Goal: Task Accomplishment & Management: Complete application form

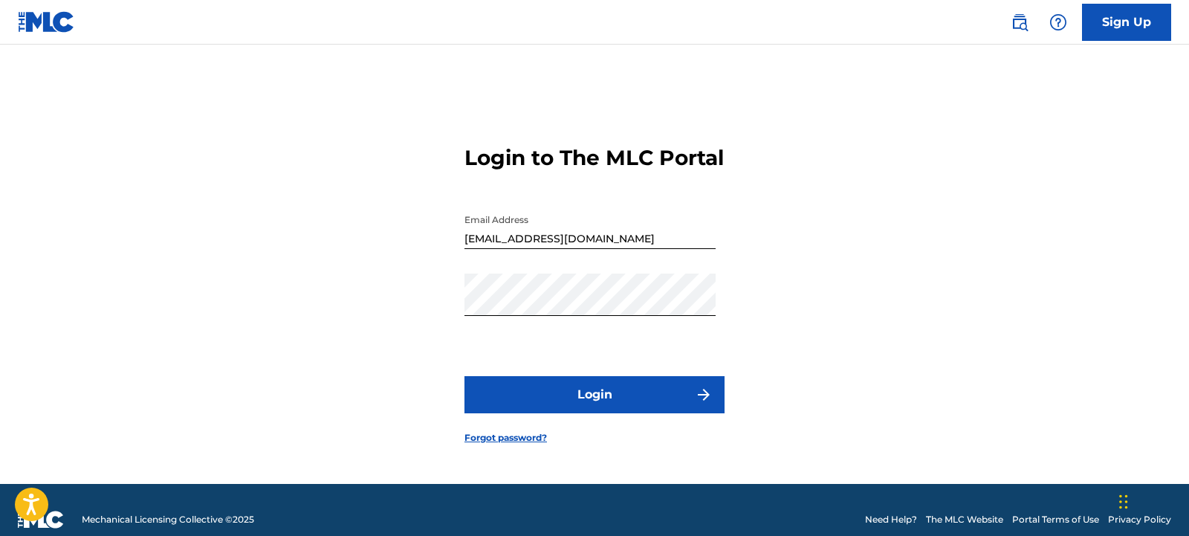
click at [616, 409] on button "Login" at bounding box center [595, 394] width 260 height 37
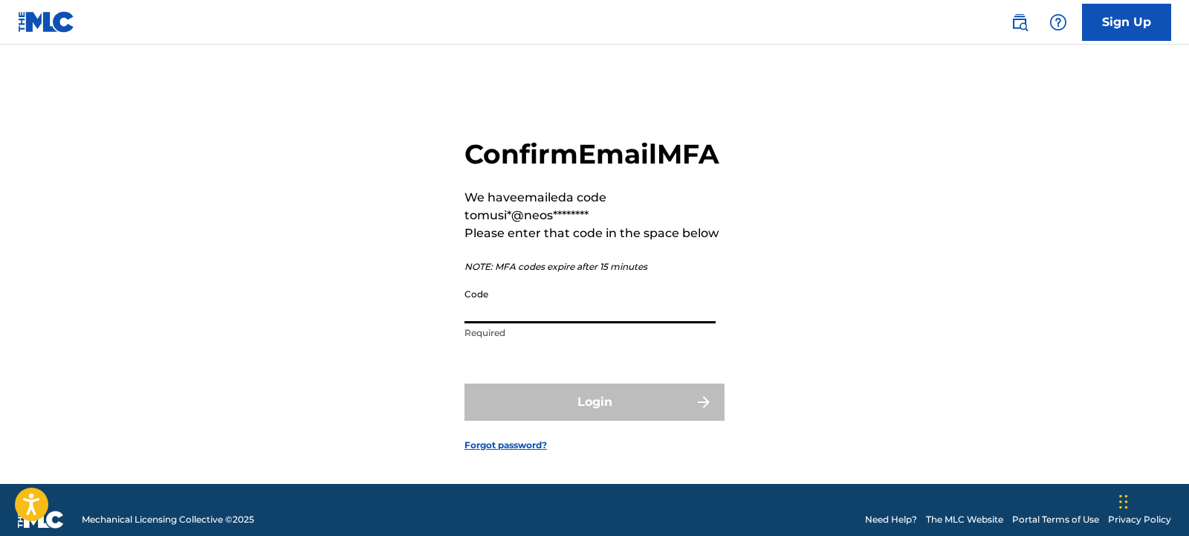
paste input "051556"
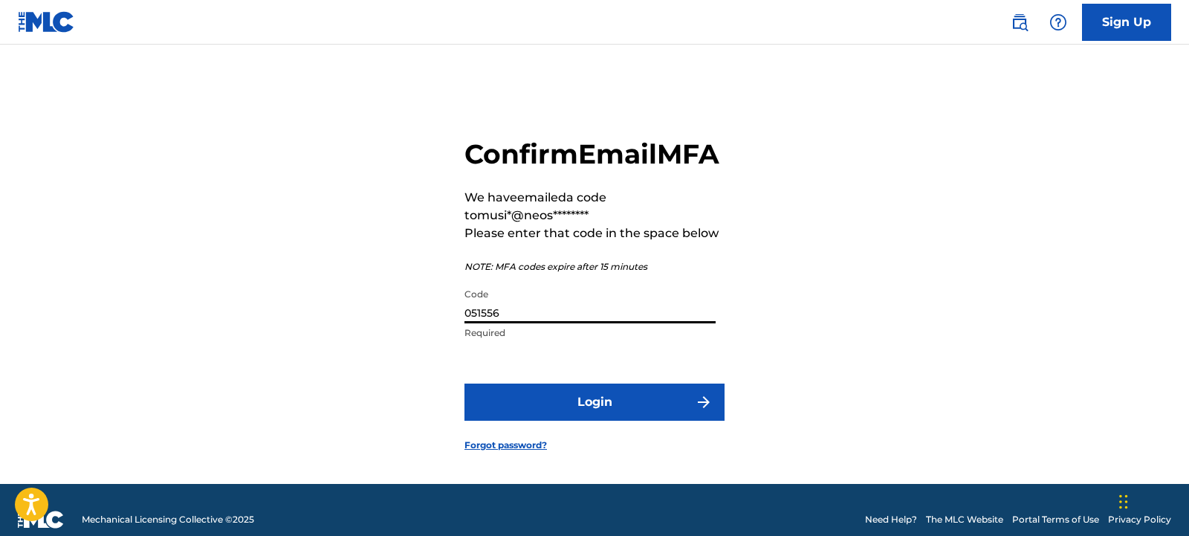
type input "051556"
click at [598, 421] on button "Login" at bounding box center [595, 402] width 260 height 37
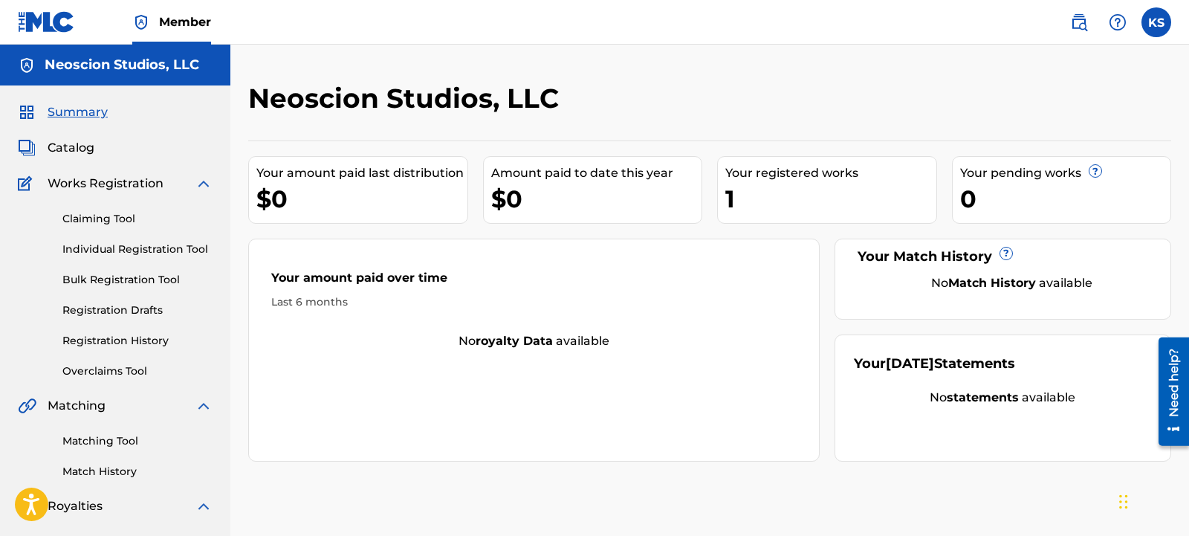
click at [102, 253] on link "Individual Registration Tool" at bounding box center [137, 250] width 150 height 16
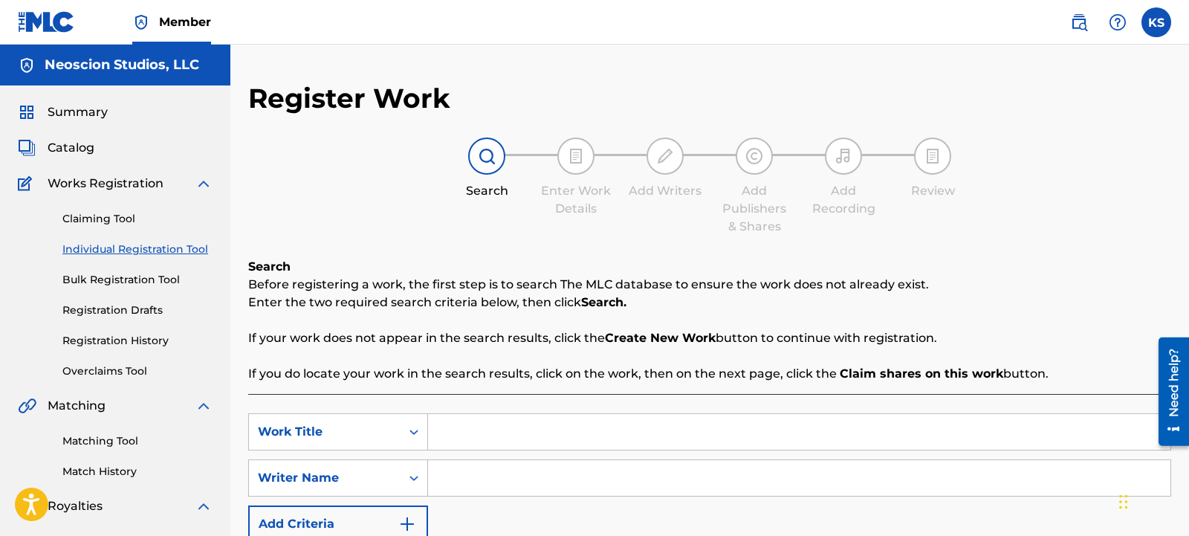
click at [130, 278] on link "Bulk Registration Tool" at bounding box center [137, 280] width 150 height 16
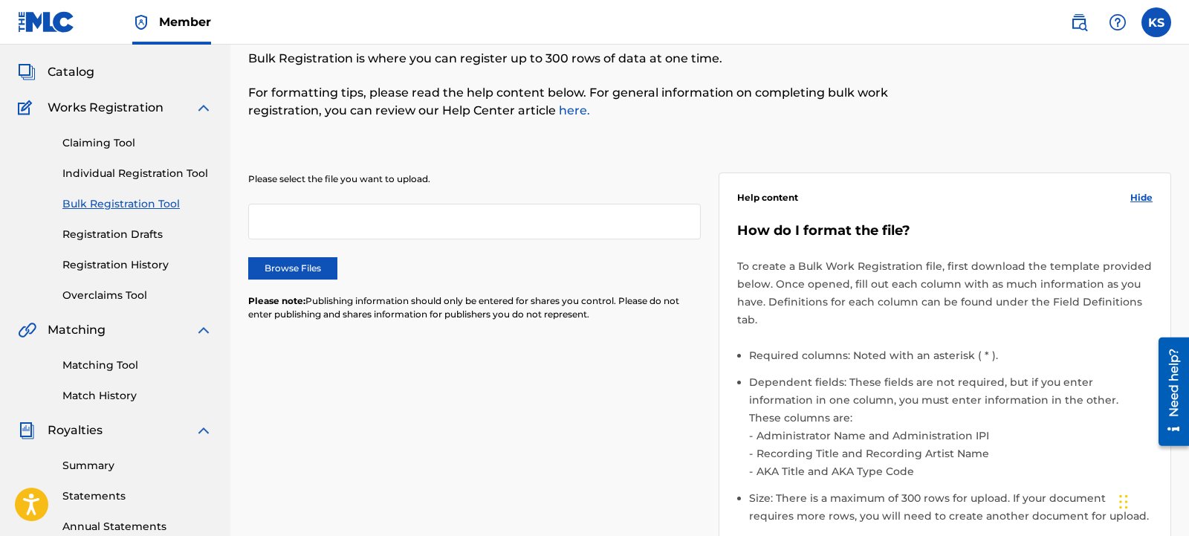
scroll to position [342, 0]
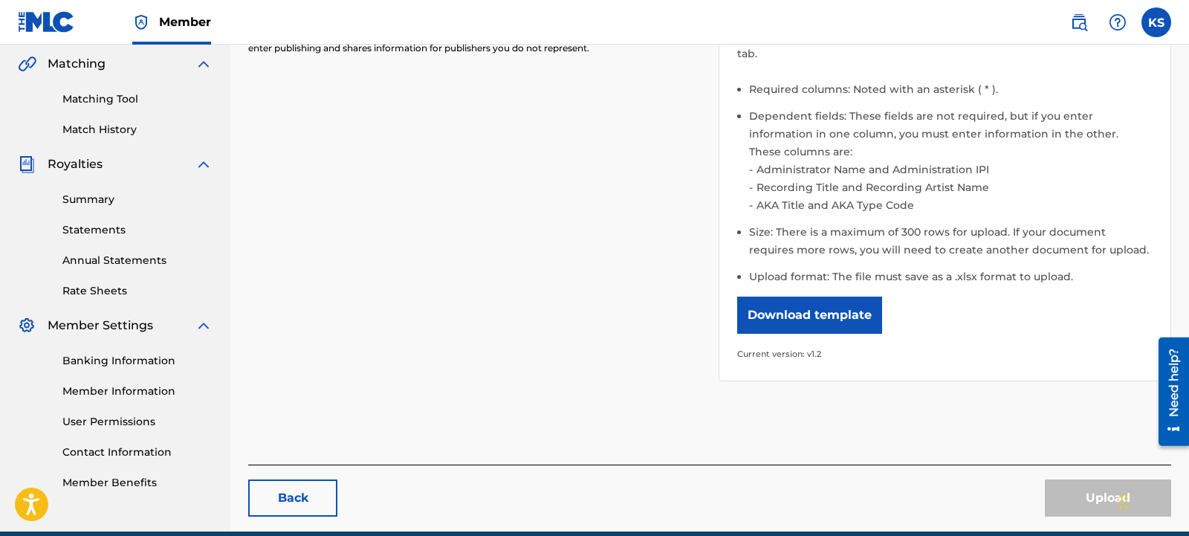
click at [830, 297] on button "Download template" at bounding box center [809, 315] width 145 height 37
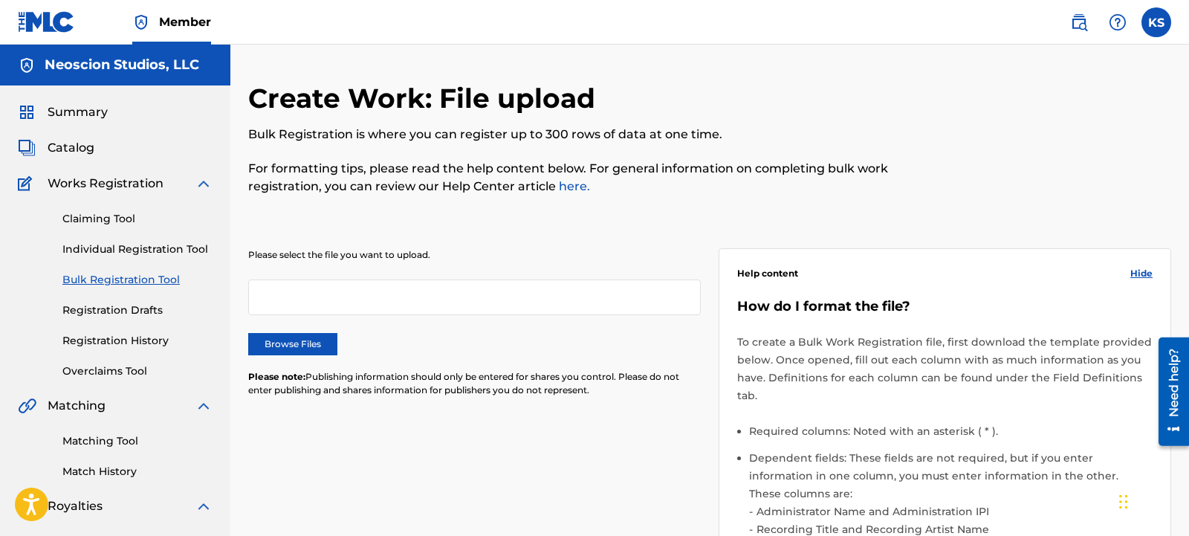
click at [65, 150] on span "Catalog" at bounding box center [71, 148] width 47 height 18
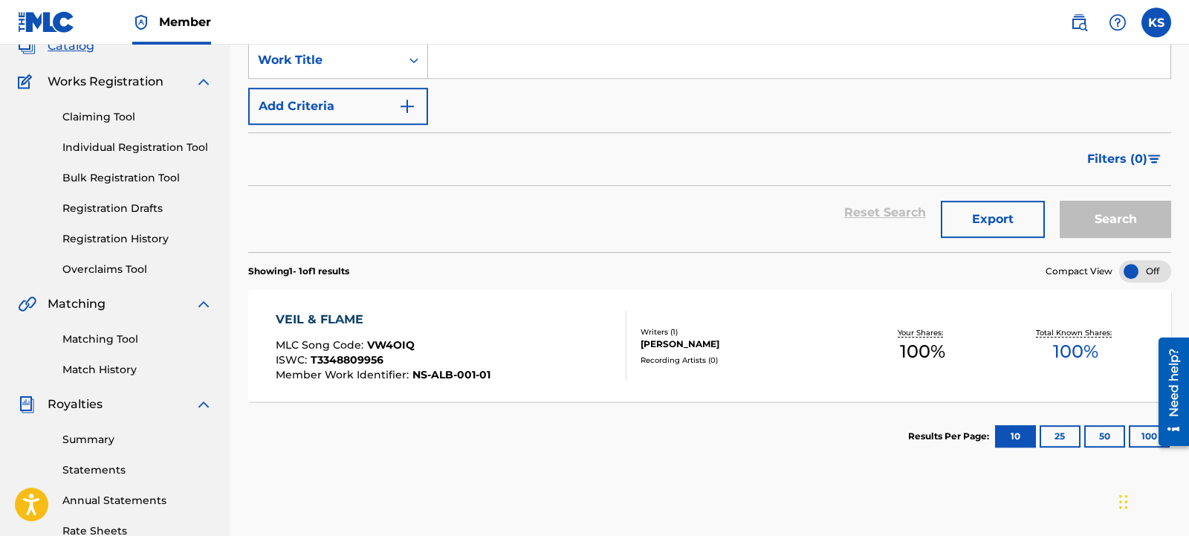
scroll to position [256, 0]
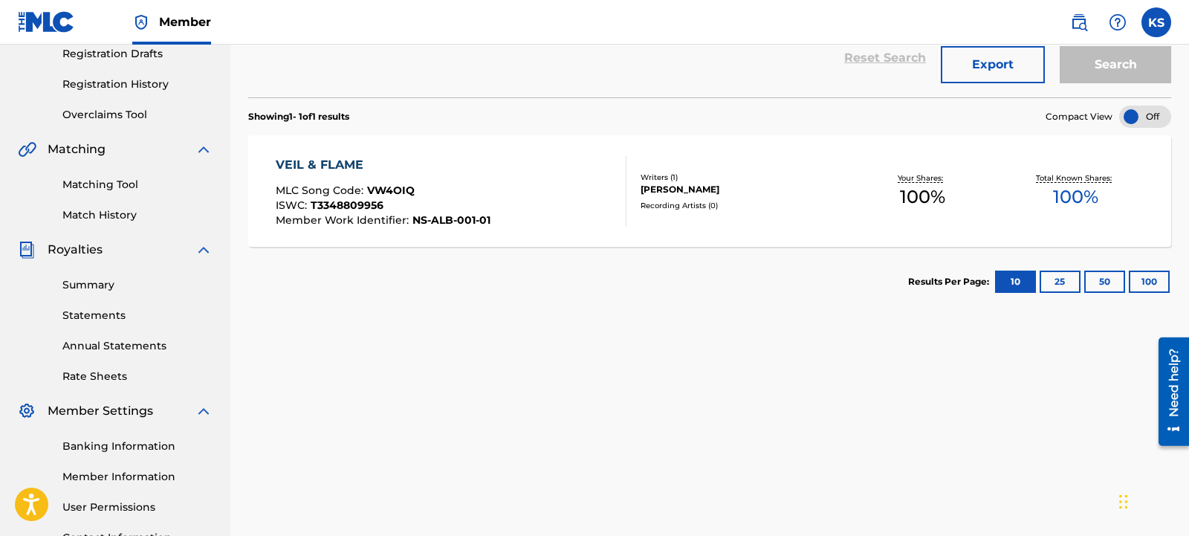
click at [316, 168] on div "VEIL & FLAME" at bounding box center [383, 165] width 215 height 18
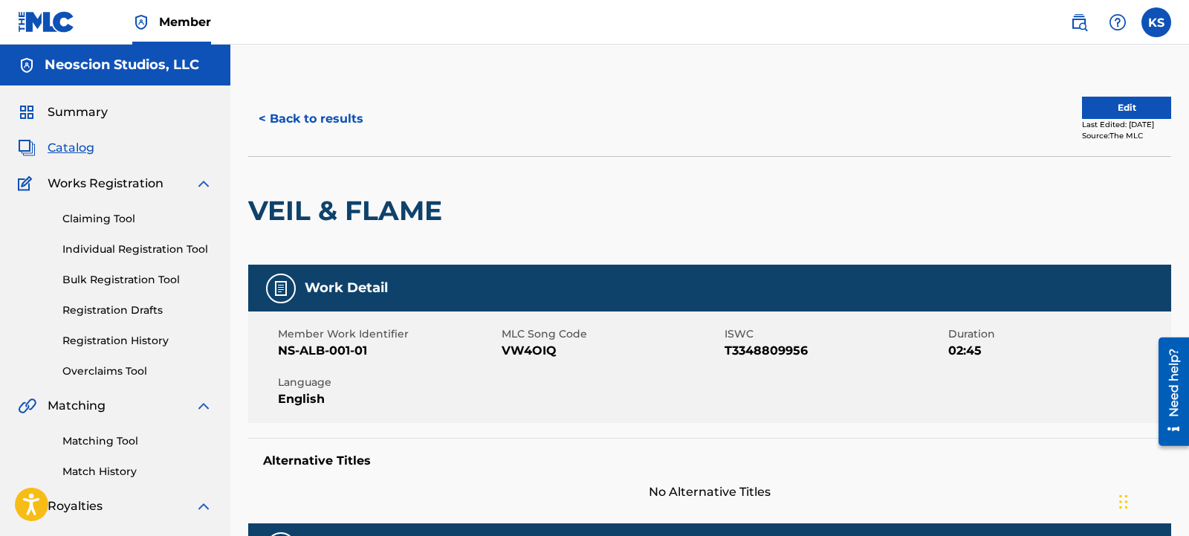
click at [1108, 104] on button "Edit" at bounding box center [1126, 108] width 89 height 22
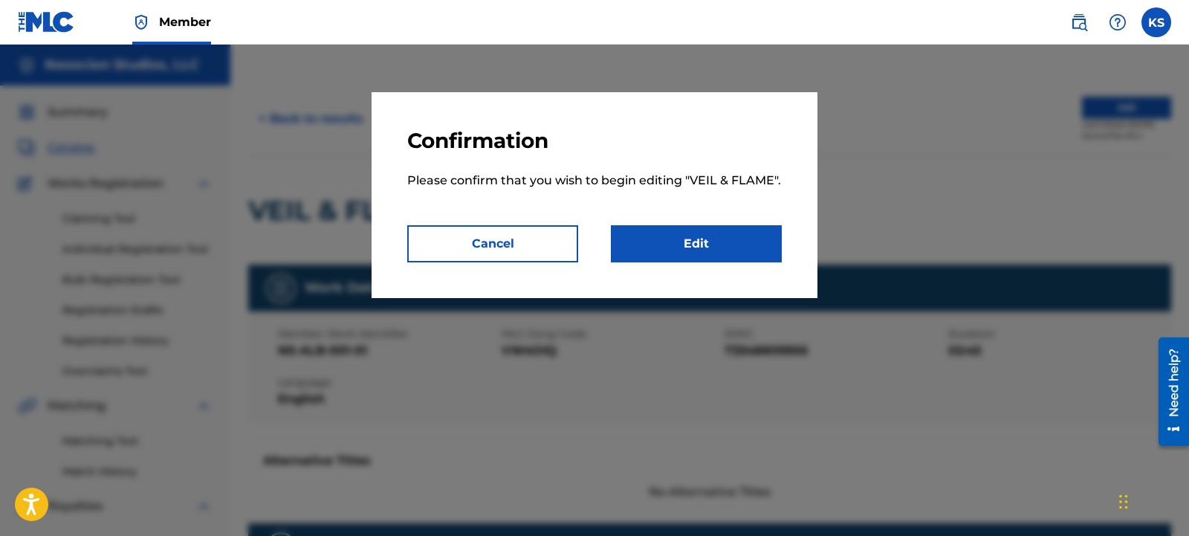
click at [484, 245] on button "Cancel" at bounding box center [492, 243] width 171 height 37
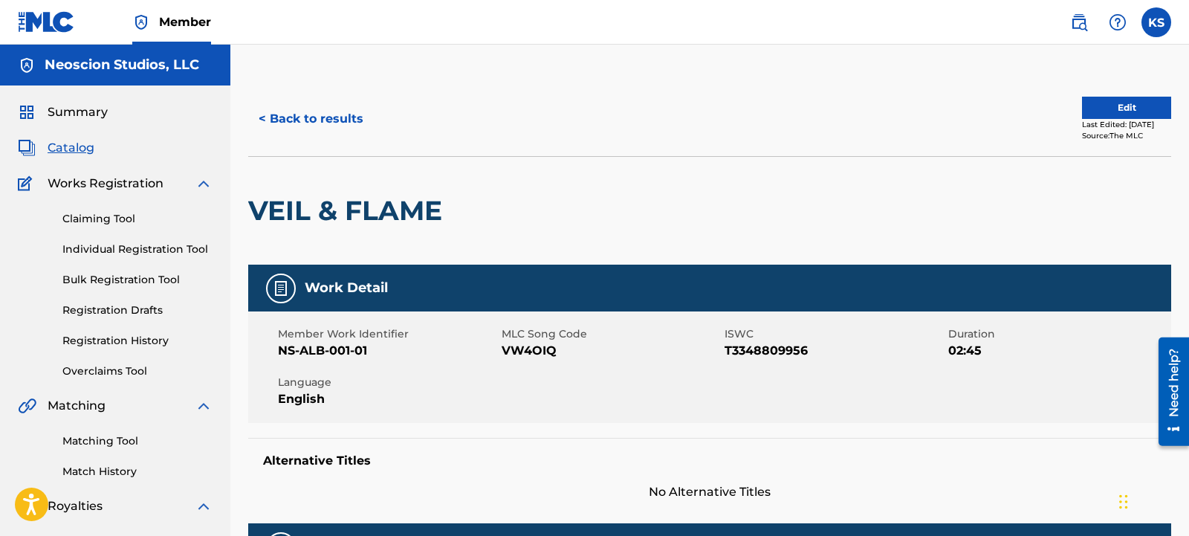
click at [345, 121] on button "< Back to results" at bounding box center [311, 118] width 126 height 37
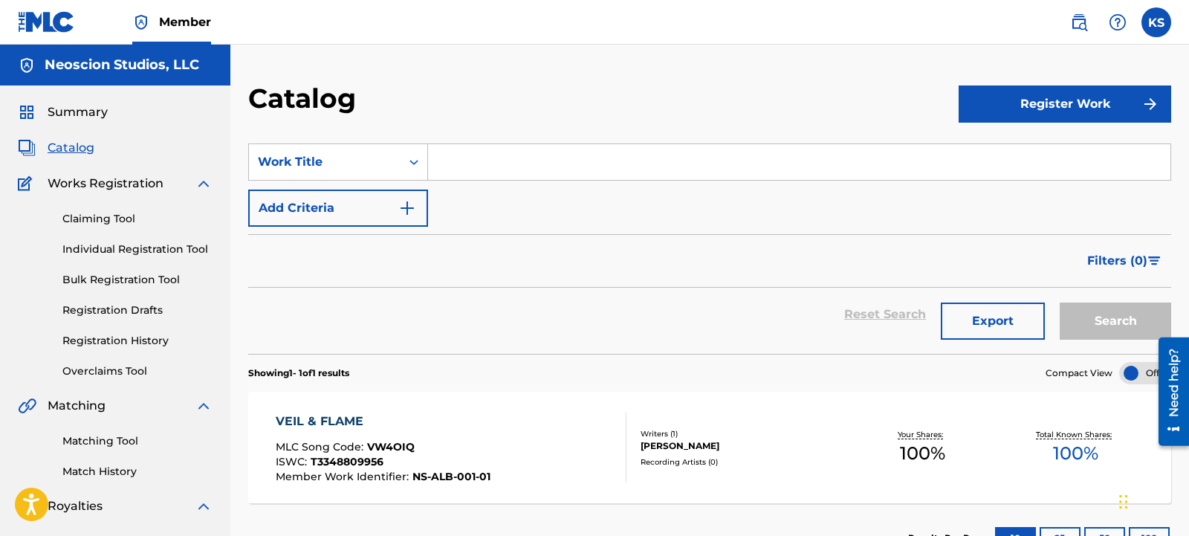
click at [993, 323] on button "Export" at bounding box center [993, 321] width 104 height 37
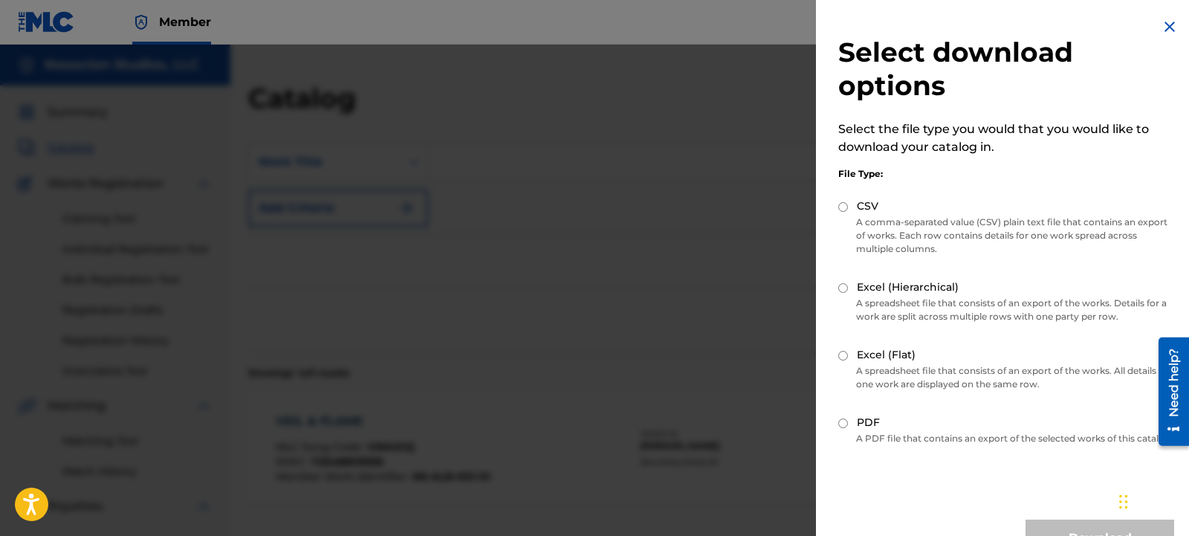
click at [844, 207] on input "CSV" at bounding box center [844, 207] width 10 height 10
radio input "true"
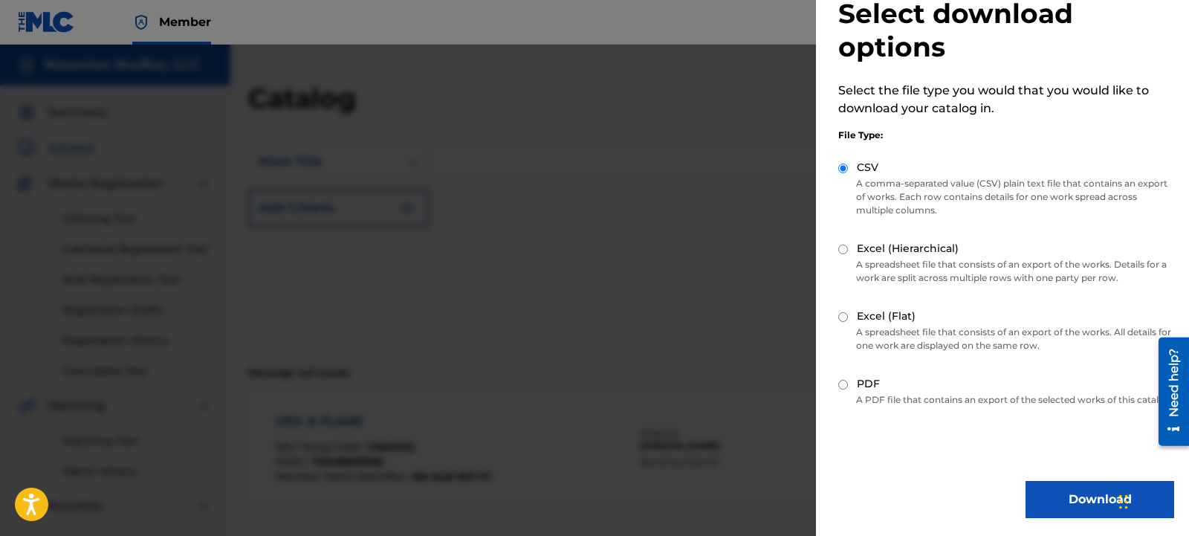
click at [835, 304] on div "Select download options Select the file type you would that you would like to d…" at bounding box center [1006, 248] width 381 height 575
click at [842, 312] on input "Excel (Flat)" at bounding box center [844, 317] width 10 height 10
radio input "true"
click at [1085, 501] on button "Download" at bounding box center [1100, 499] width 149 height 37
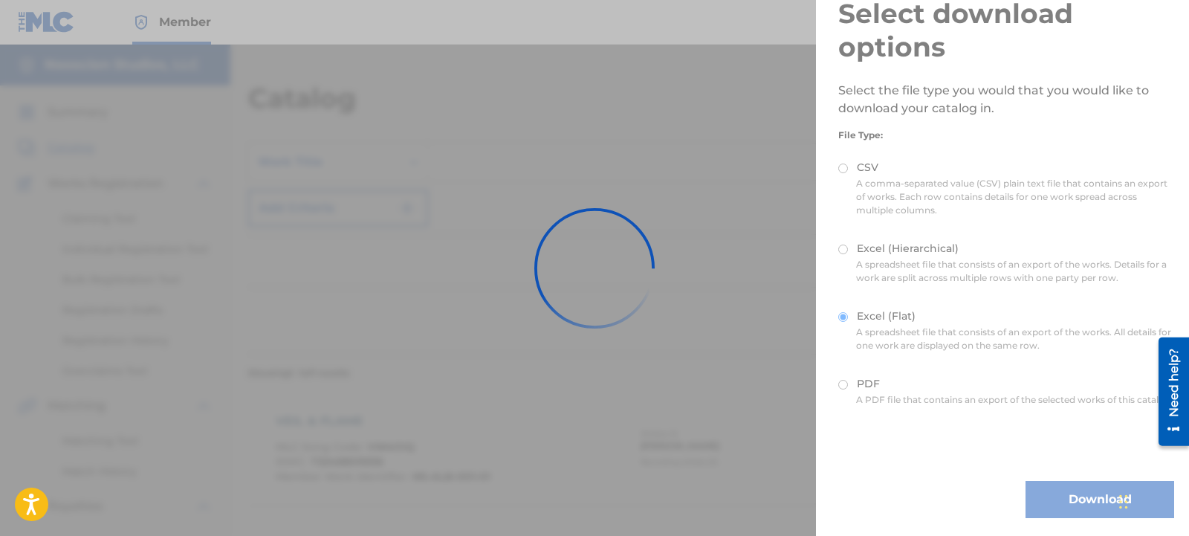
scroll to position [0, 0]
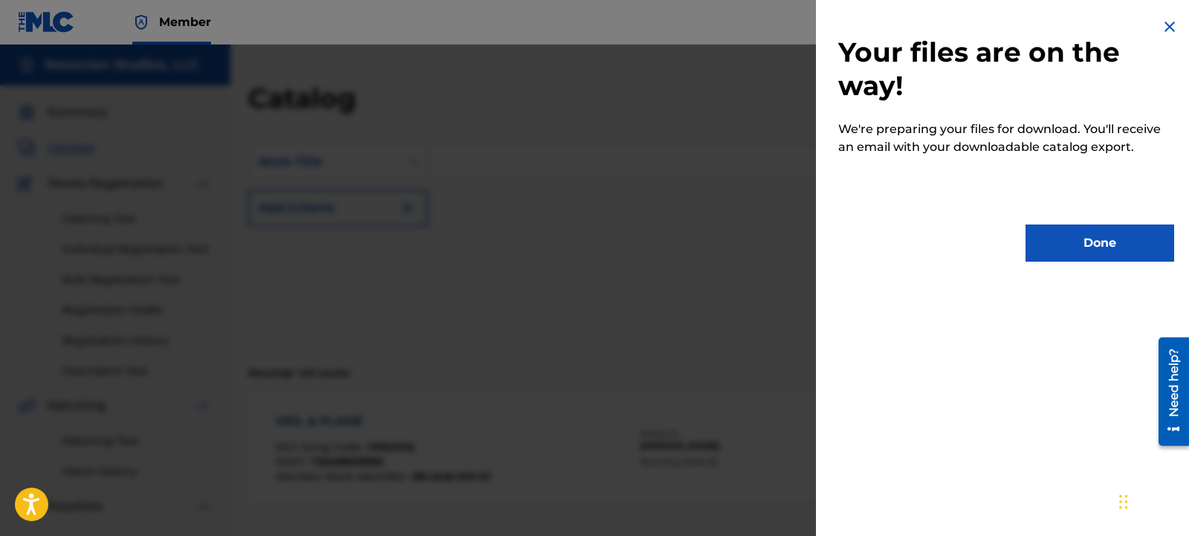
click at [1102, 244] on button "Done" at bounding box center [1100, 243] width 149 height 37
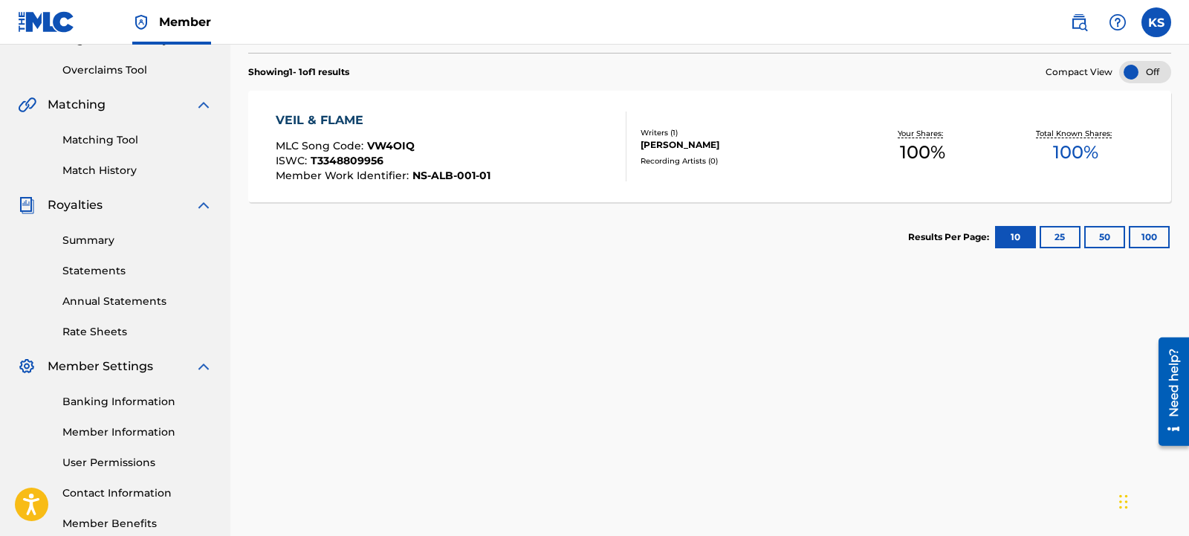
scroll to position [129, 0]
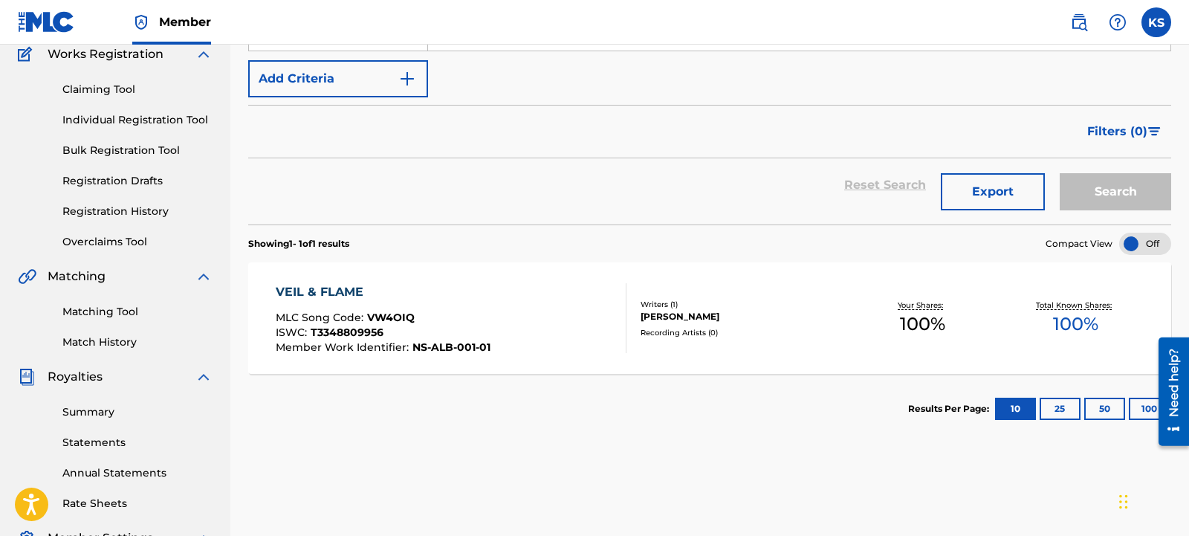
click at [995, 190] on button "Export" at bounding box center [993, 191] width 104 height 37
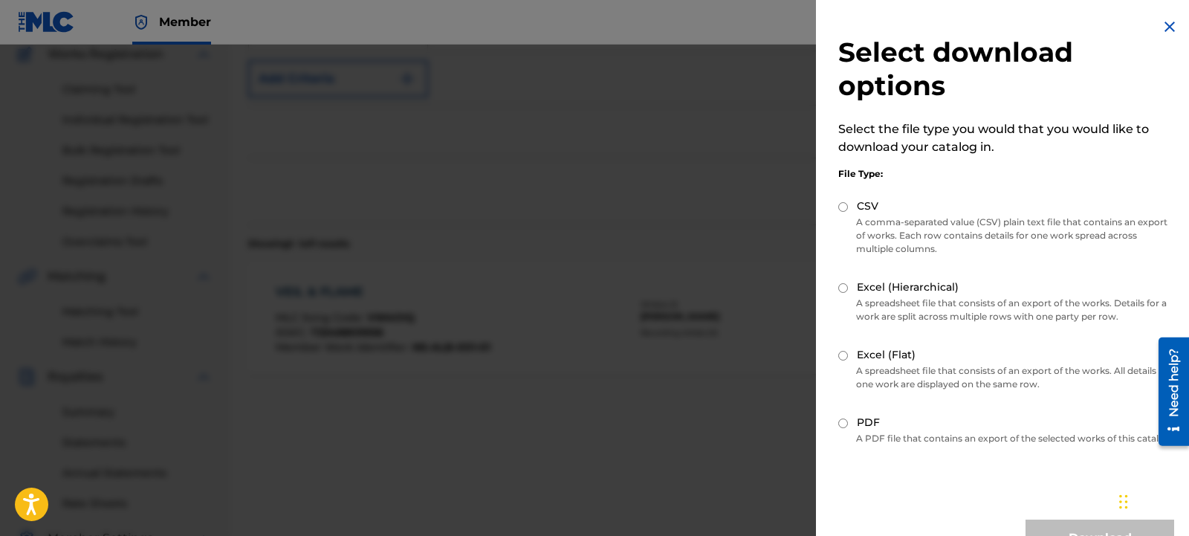
click at [1174, 28] on img at bounding box center [1170, 27] width 18 height 18
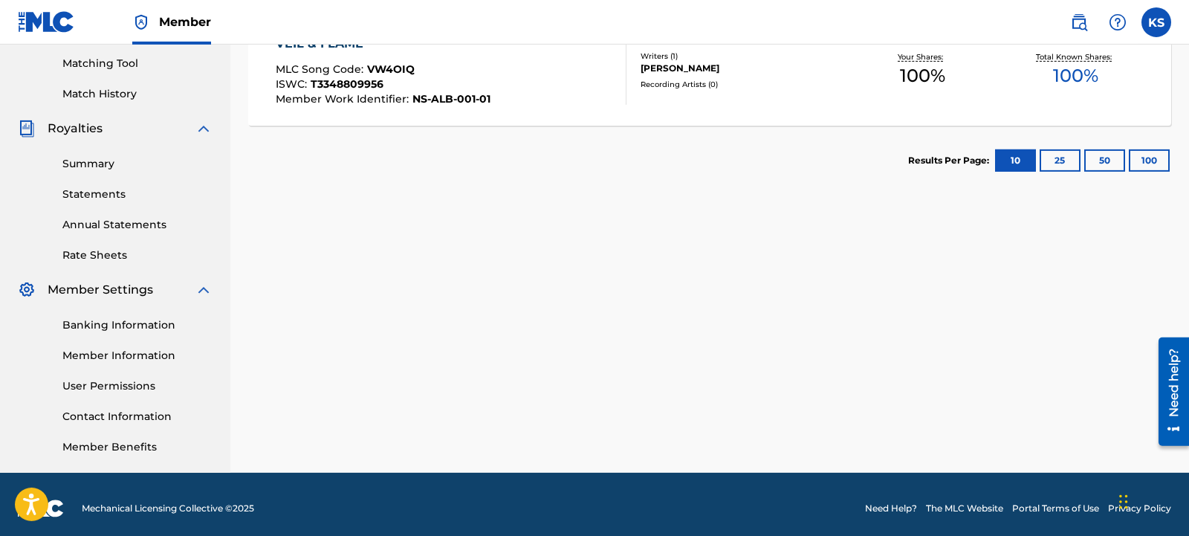
scroll to position [386, 0]
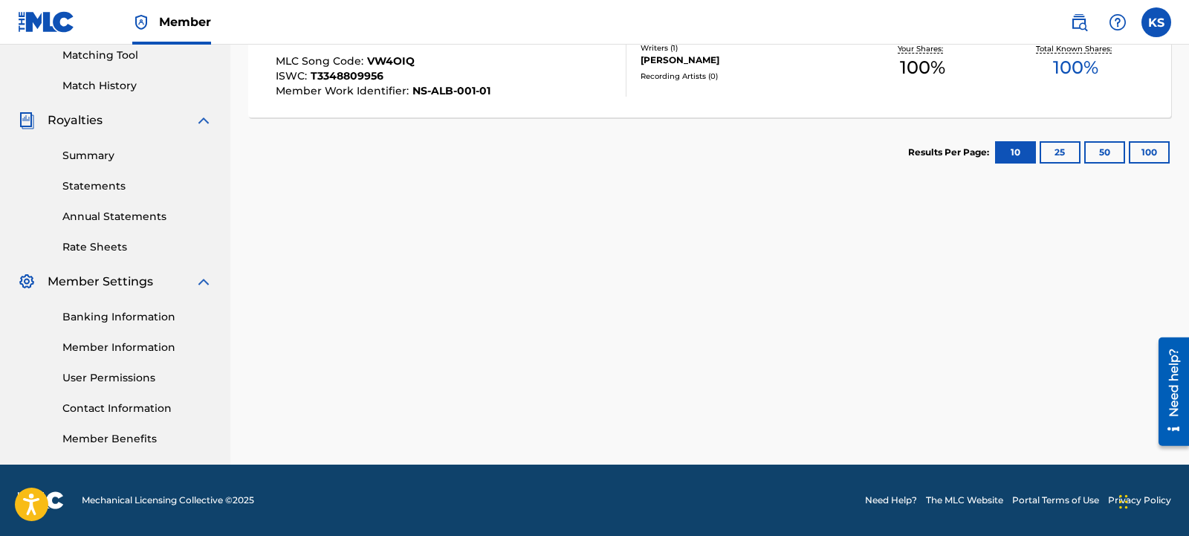
click at [97, 186] on link "Statements" at bounding box center [137, 186] width 150 height 16
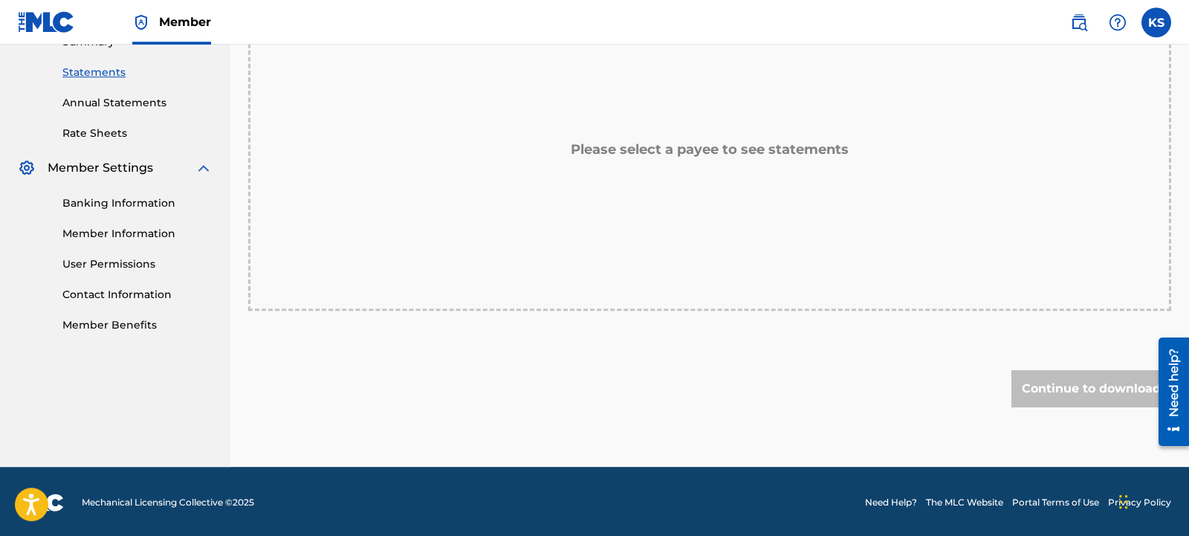
scroll to position [500, 0]
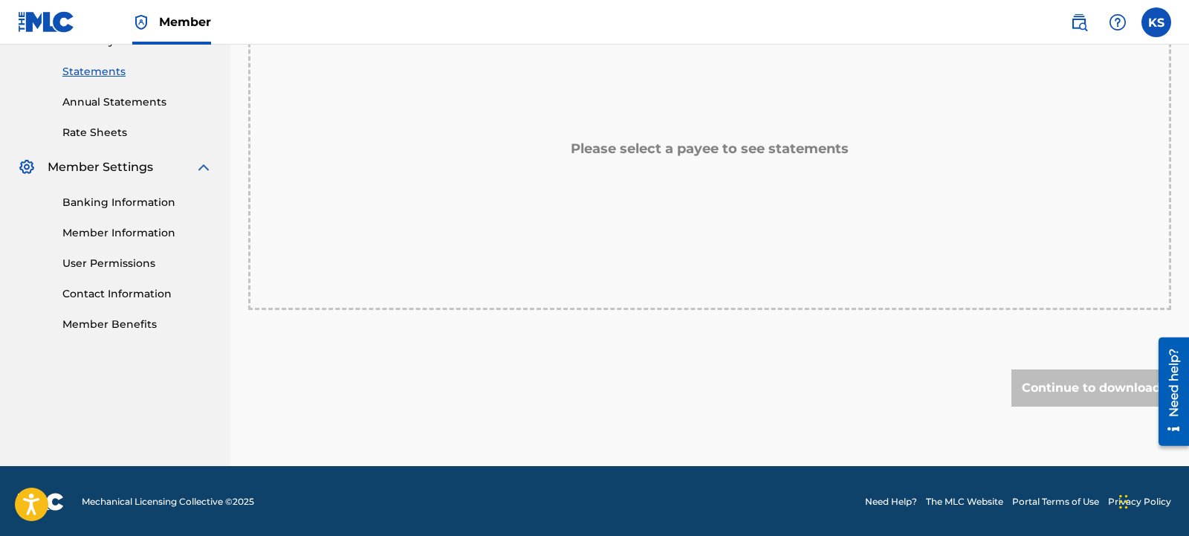
click at [135, 201] on link "Banking Information" at bounding box center [137, 203] width 150 height 16
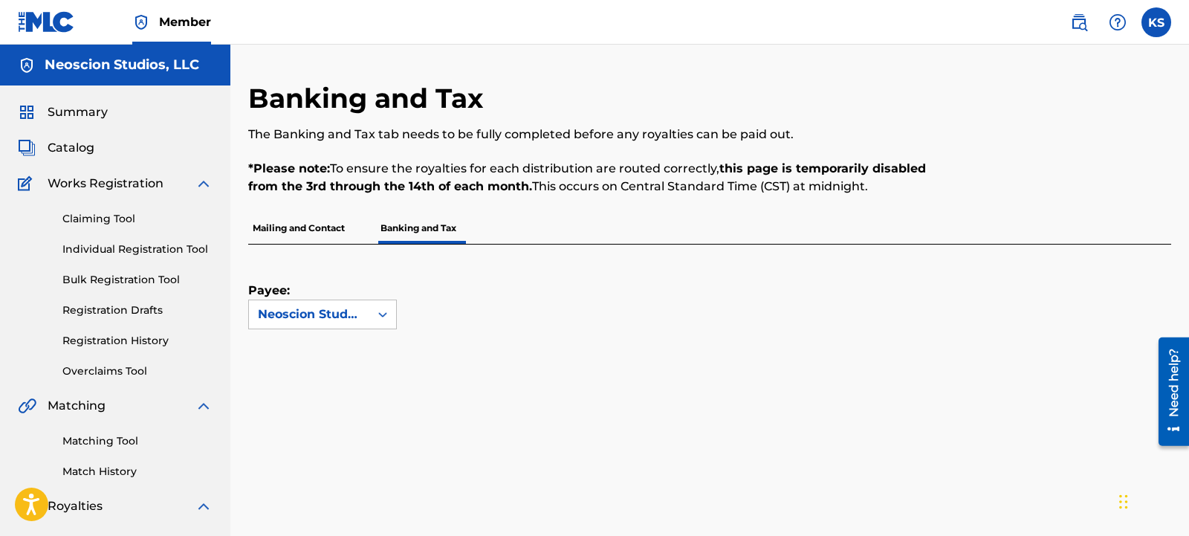
click at [116, 300] on div "Claiming Tool Individual Registration Tool Bulk Registration Tool Registration …" at bounding box center [115, 286] width 195 height 187
click at [117, 307] on link "Registration Drafts" at bounding box center [137, 311] width 150 height 16
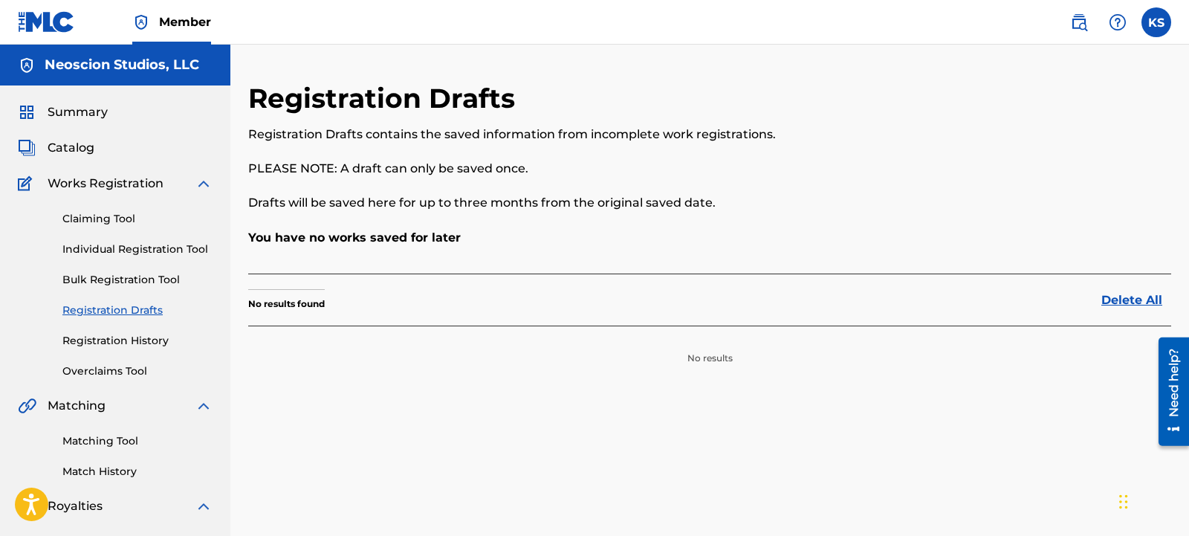
click at [132, 344] on link "Registration History" at bounding box center [137, 341] width 150 height 16
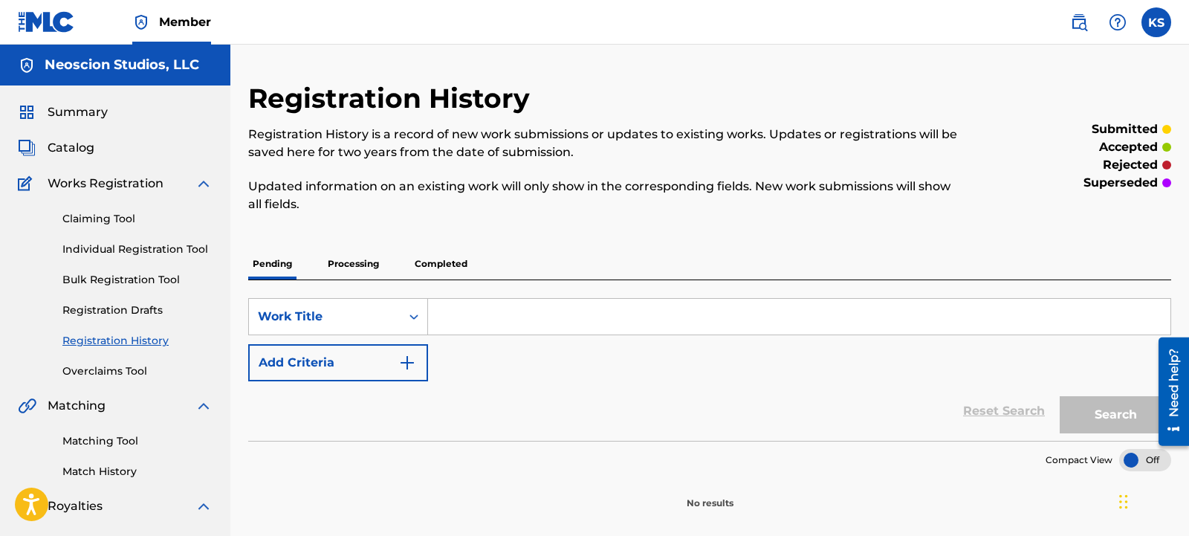
click at [356, 266] on p "Processing" at bounding box center [353, 263] width 60 height 31
click at [427, 266] on p "Completed" at bounding box center [441, 263] width 62 height 31
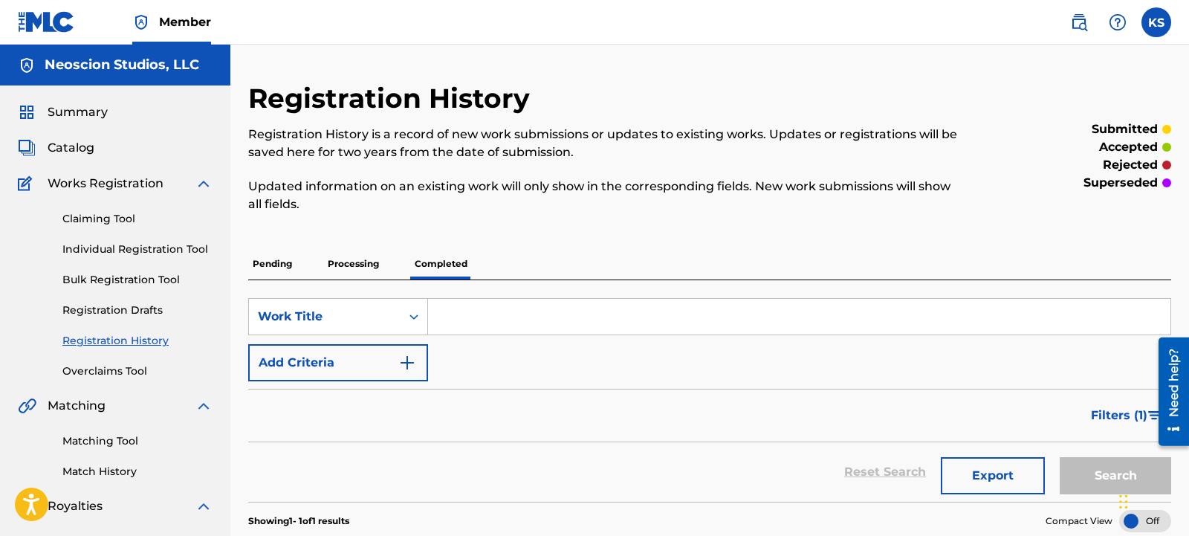
click at [106, 370] on link "Overclaims Tool" at bounding box center [137, 372] width 150 height 16
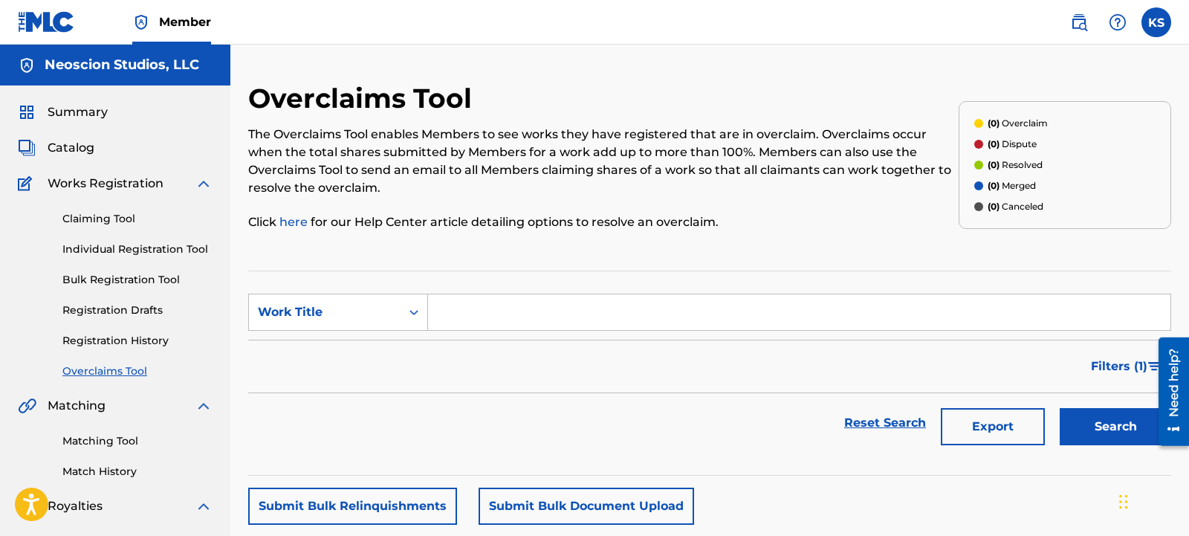
click at [109, 280] on link "Bulk Registration Tool" at bounding box center [137, 280] width 150 height 16
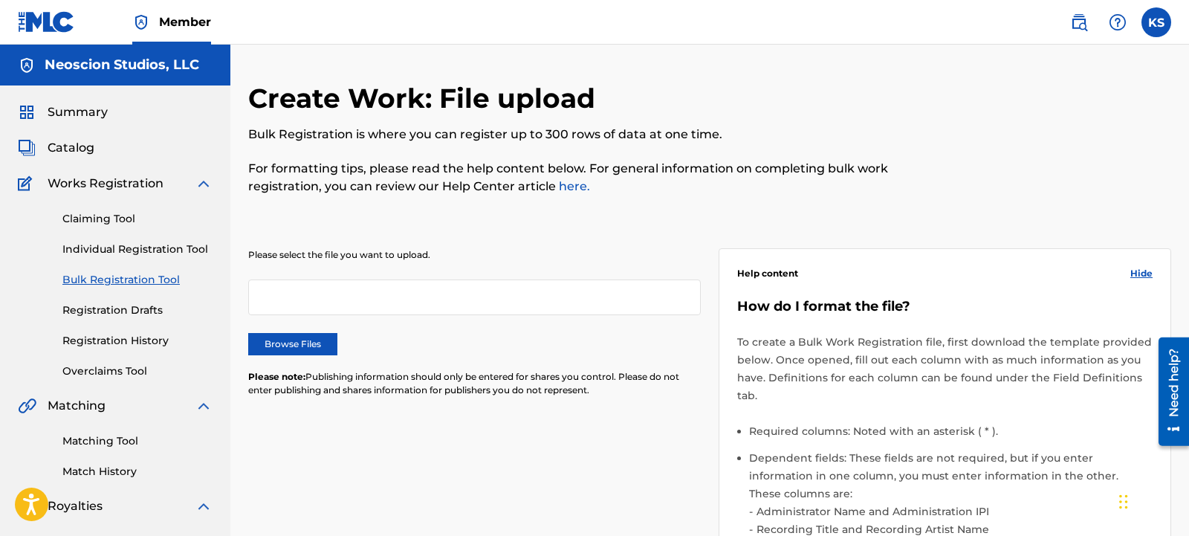
click at [80, 151] on span "Catalog" at bounding box center [71, 148] width 47 height 18
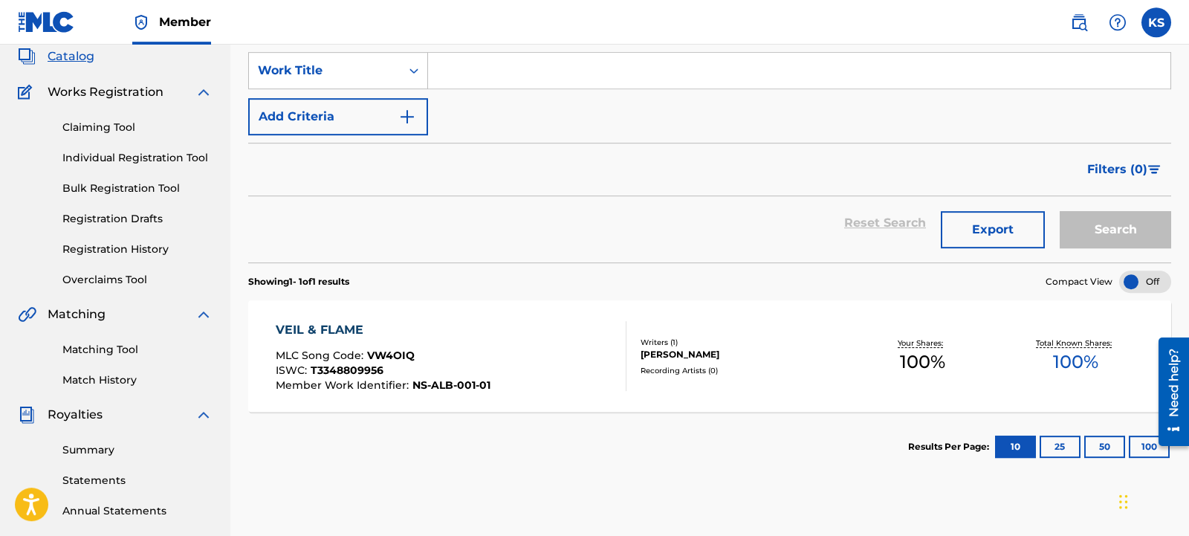
scroll to position [171, 0]
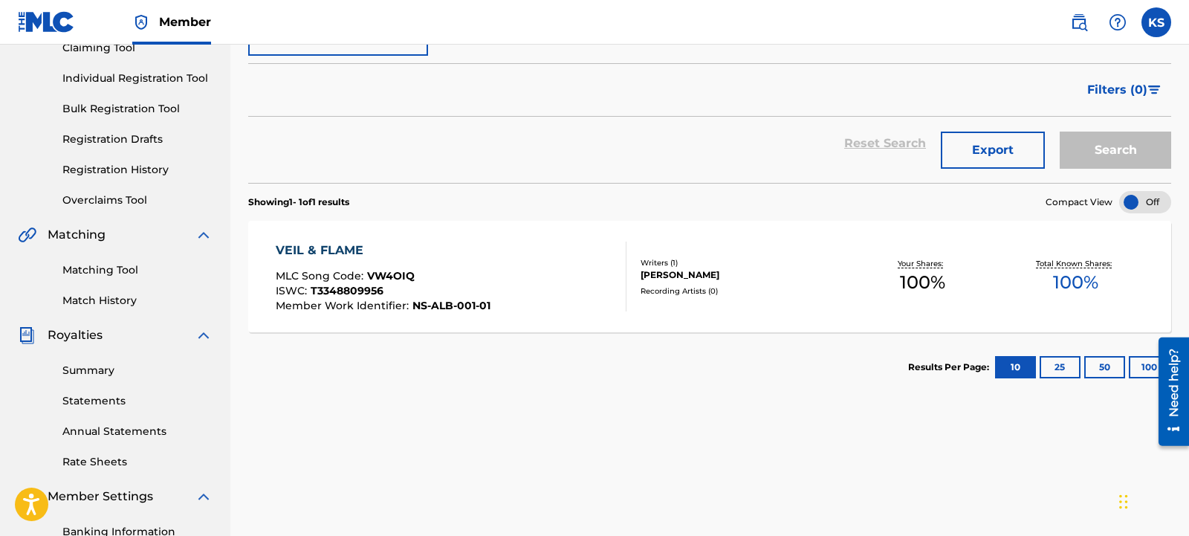
click at [318, 248] on div "VEIL & FLAME" at bounding box center [383, 251] width 215 height 18
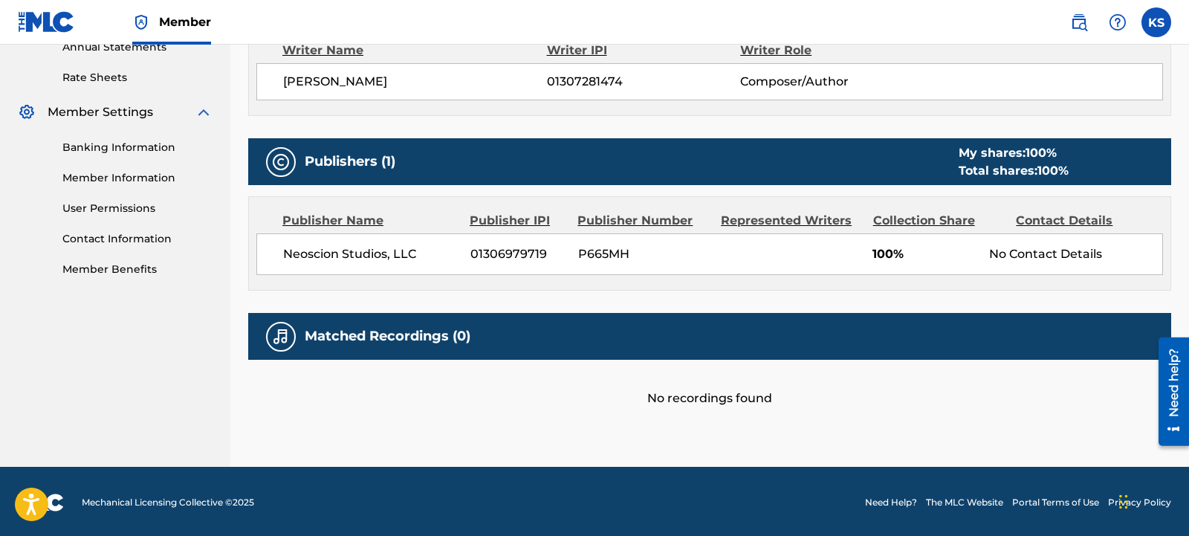
scroll to position [470, 0]
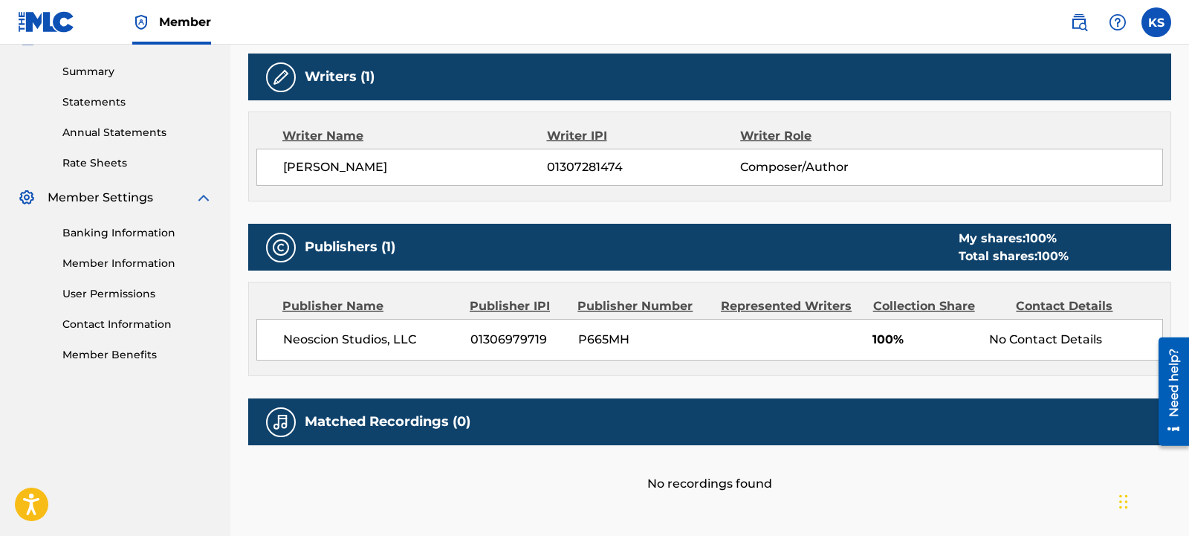
click at [579, 168] on span "01307281474" at bounding box center [643, 167] width 193 height 18
copy span "01307281474"
click at [601, 340] on span "P665MH" at bounding box center [644, 340] width 132 height 18
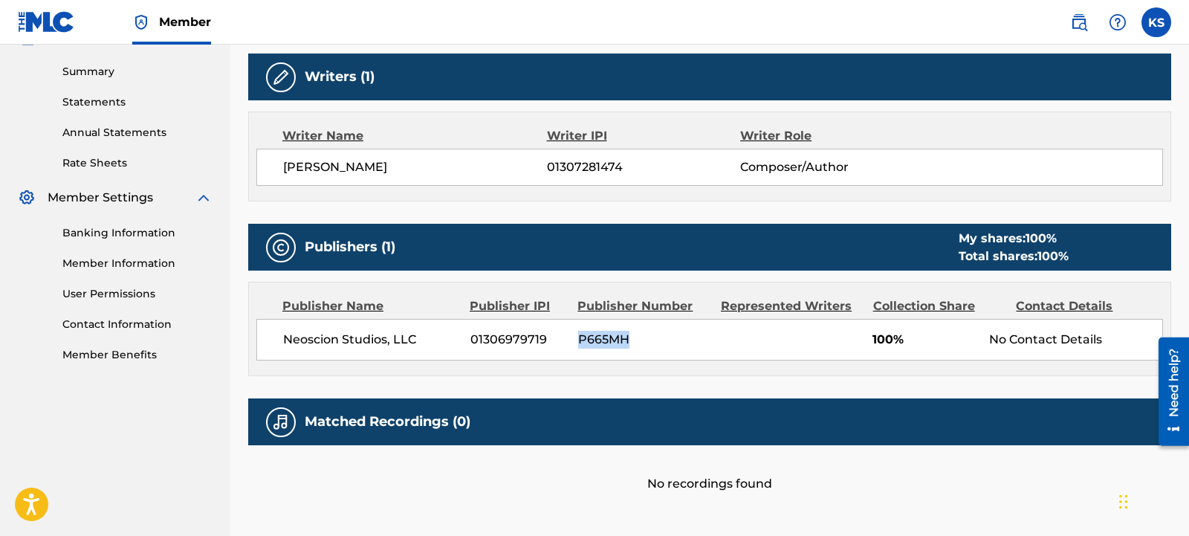
copy span "P665MH"
click at [515, 333] on span "01306979719" at bounding box center [519, 340] width 97 height 18
copy span "01306979719"
click at [501, 359] on div "Publisher Name Publisher IPI Publisher Number Represented Writers Collection Sh…" at bounding box center [710, 328] width 922 height 93
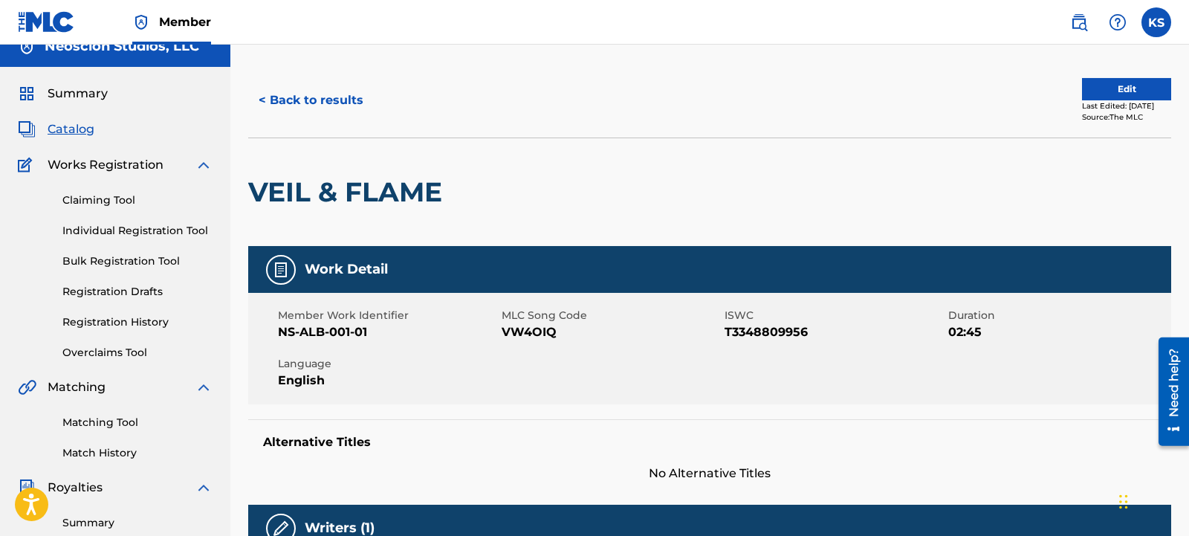
scroll to position [0, 0]
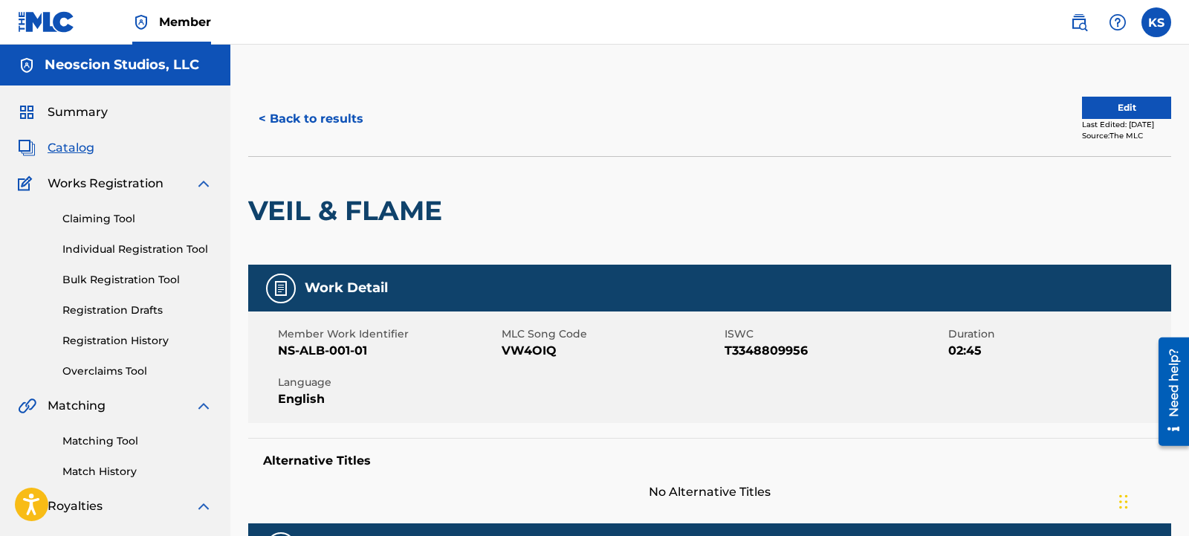
click at [1107, 106] on button "Edit" at bounding box center [1126, 108] width 89 height 22
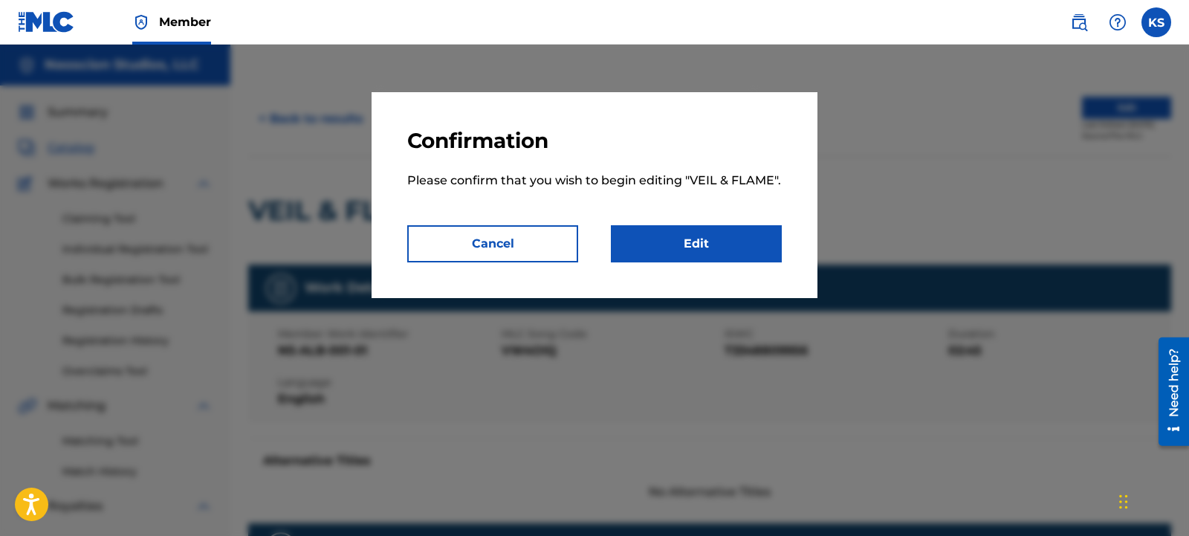
click at [698, 238] on link "Edit" at bounding box center [696, 243] width 171 height 37
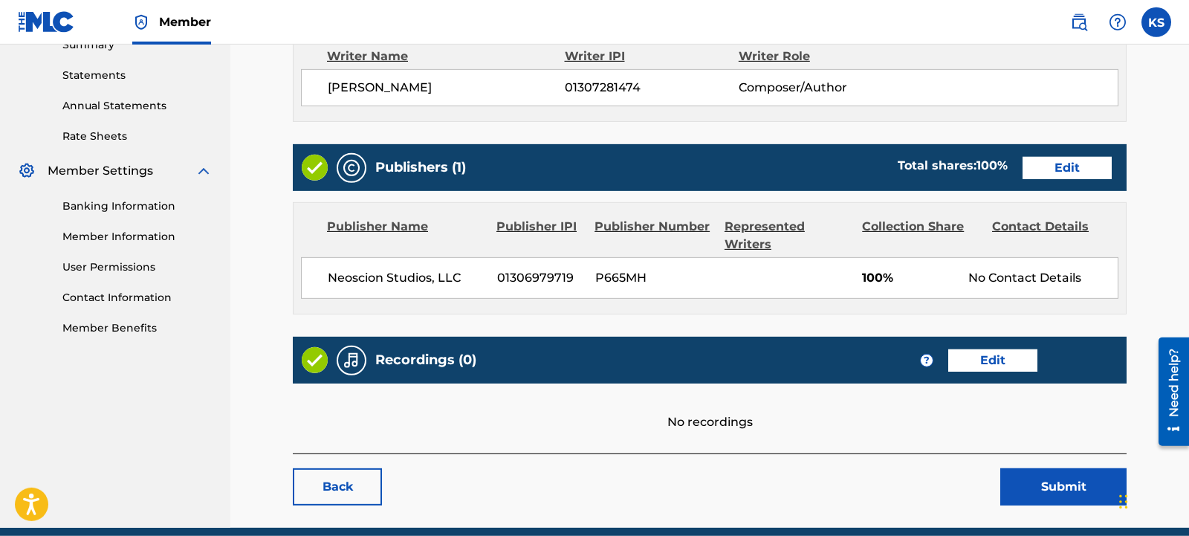
scroll to position [558, 0]
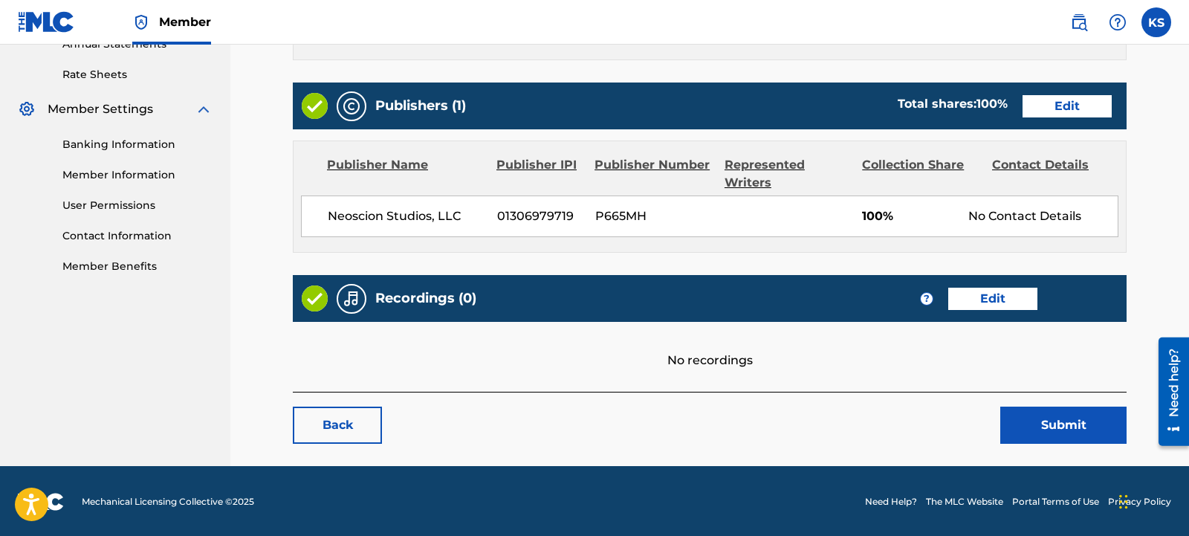
click at [1004, 297] on link "Edit" at bounding box center [993, 299] width 89 height 22
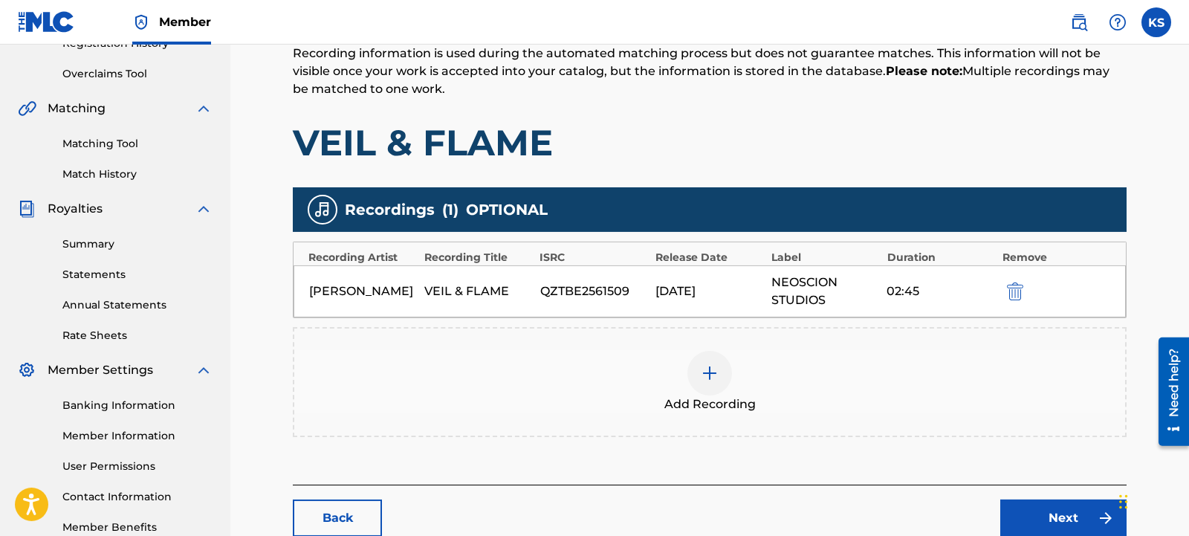
scroll to position [390, 0]
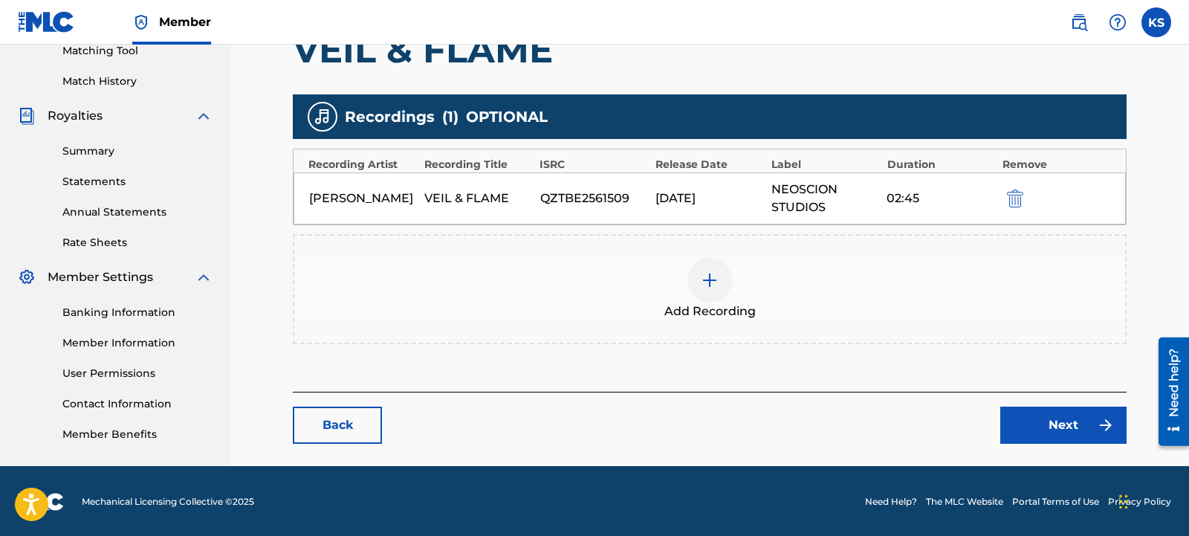
click at [342, 422] on link "Back" at bounding box center [337, 425] width 89 height 37
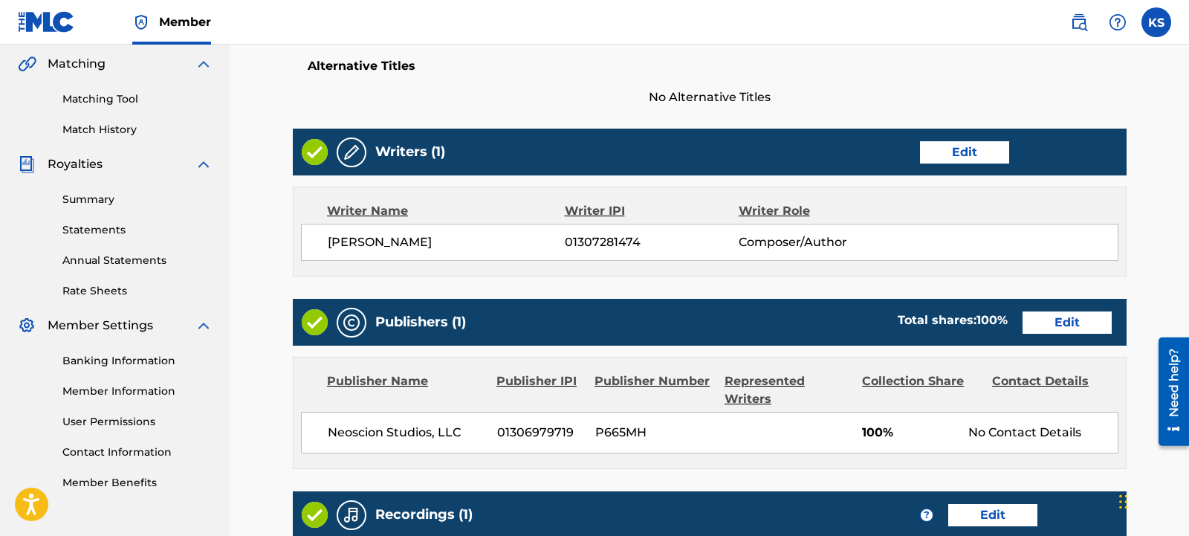
scroll to position [607, 0]
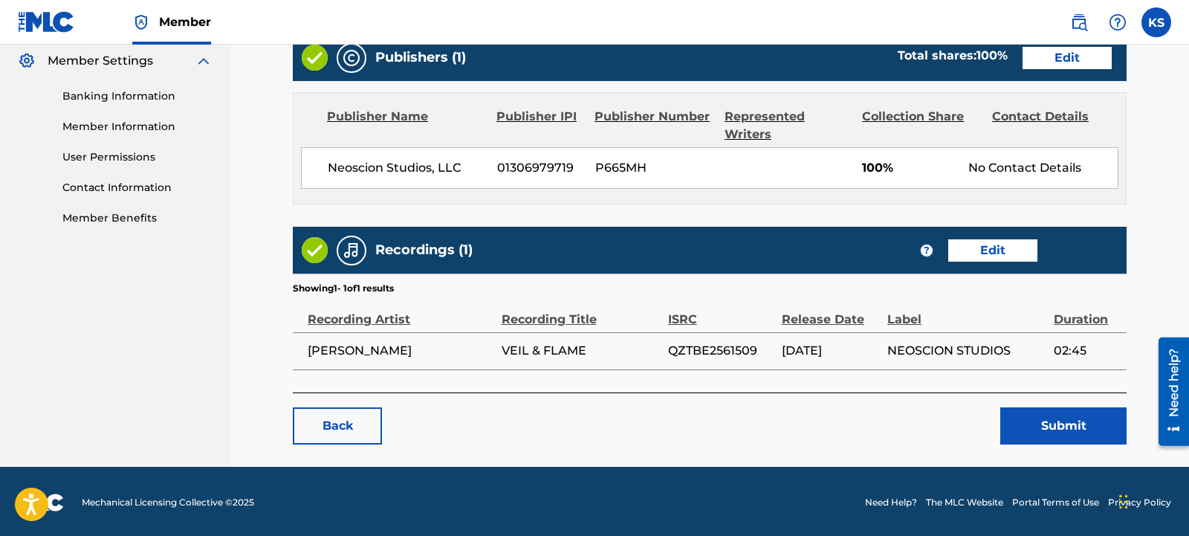
click at [346, 427] on link "Back" at bounding box center [337, 425] width 89 height 37
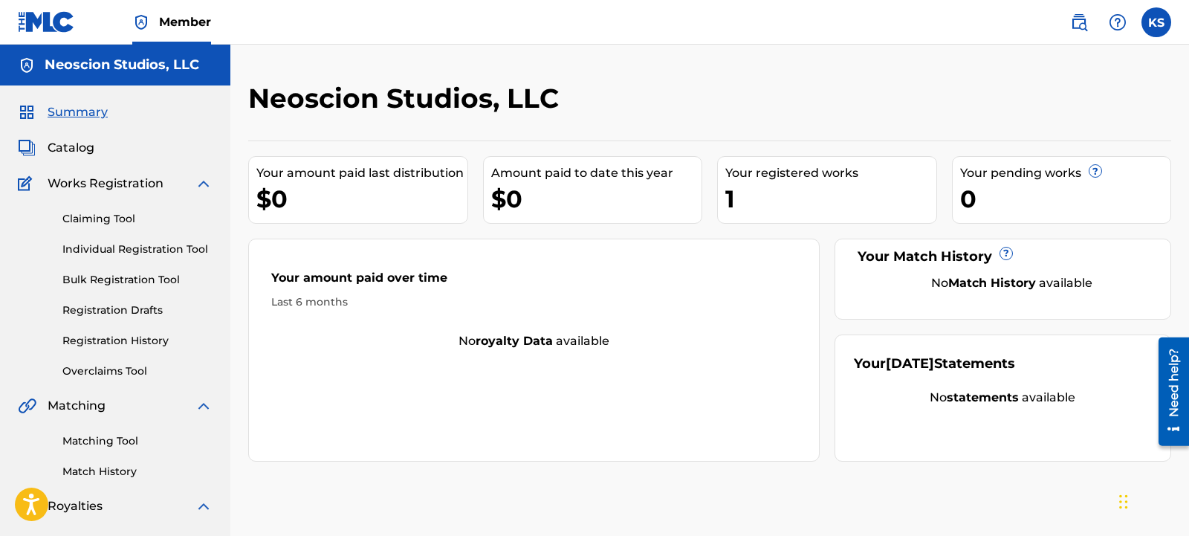
click at [85, 149] on span "Catalog" at bounding box center [71, 148] width 47 height 18
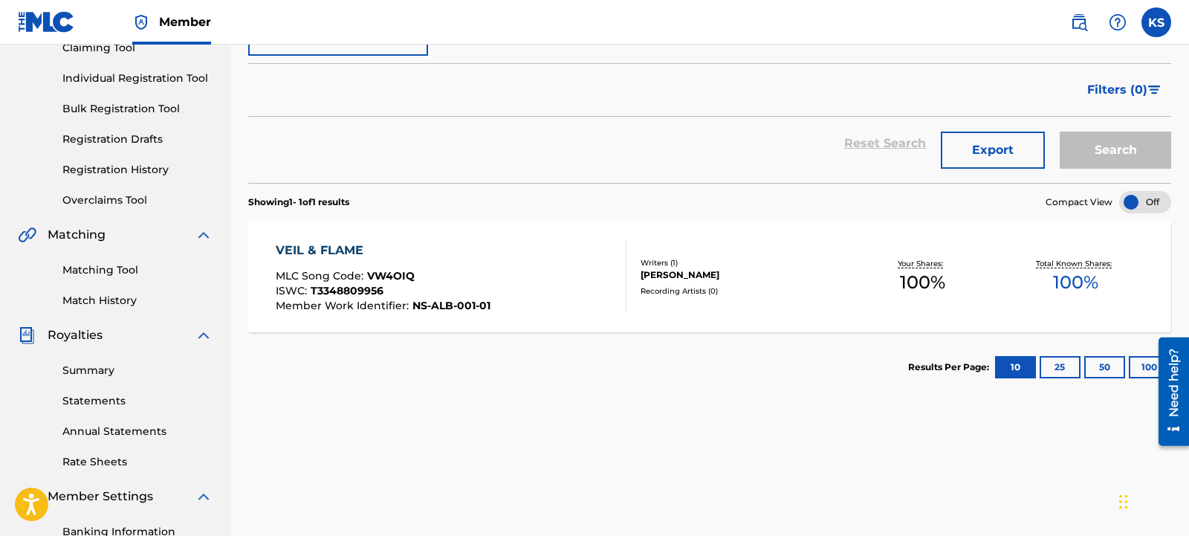
scroll to position [256, 0]
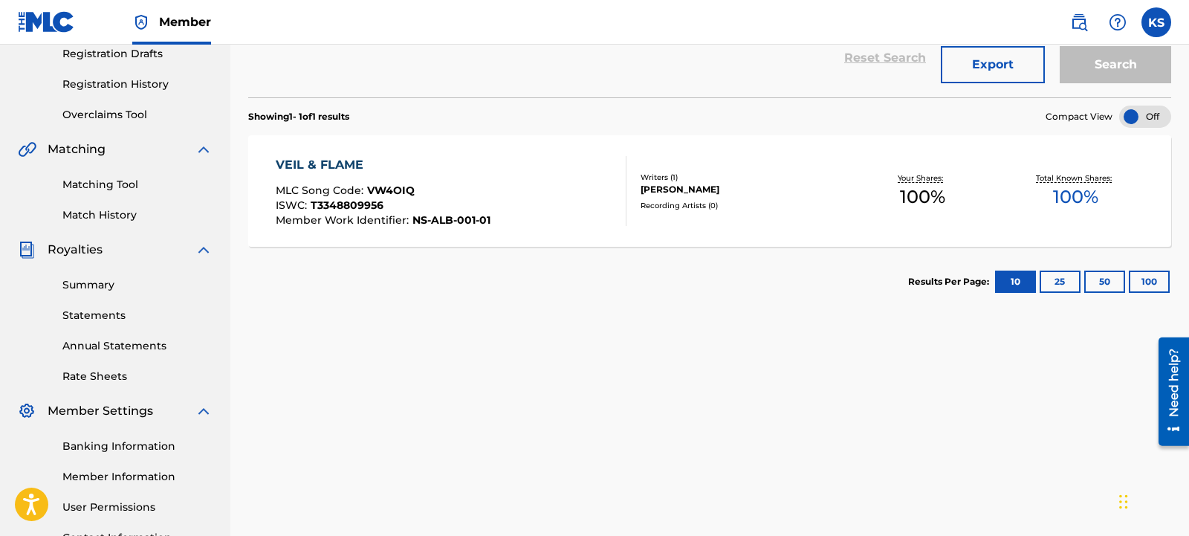
click at [332, 165] on div "VEIL & FLAME" at bounding box center [383, 165] width 215 height 18
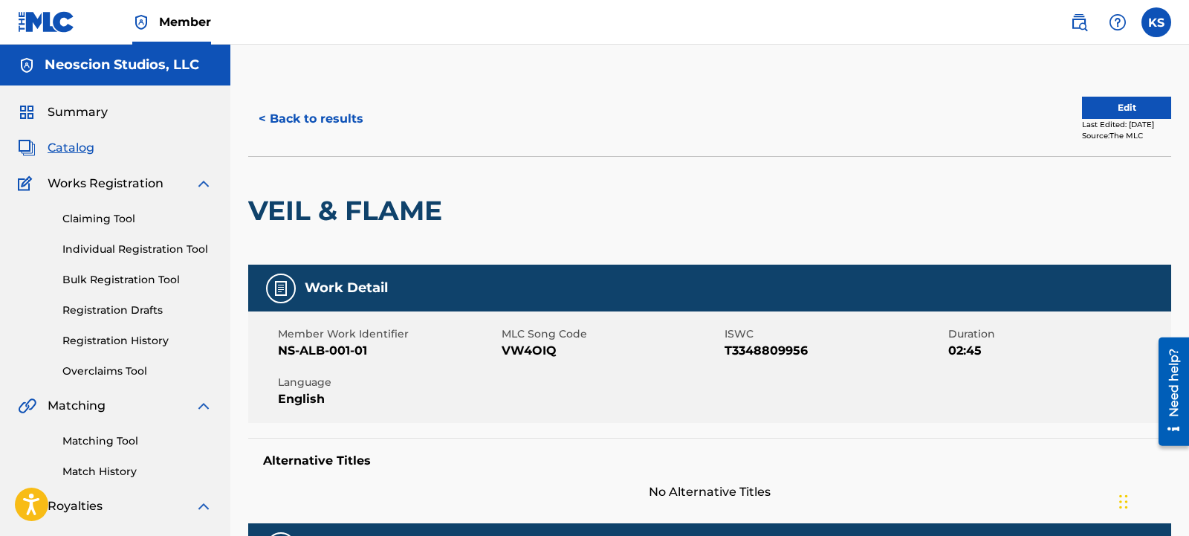
click at [1102, 105] on button "Edit" at bounding box center [1126, 108] width 89 height 22
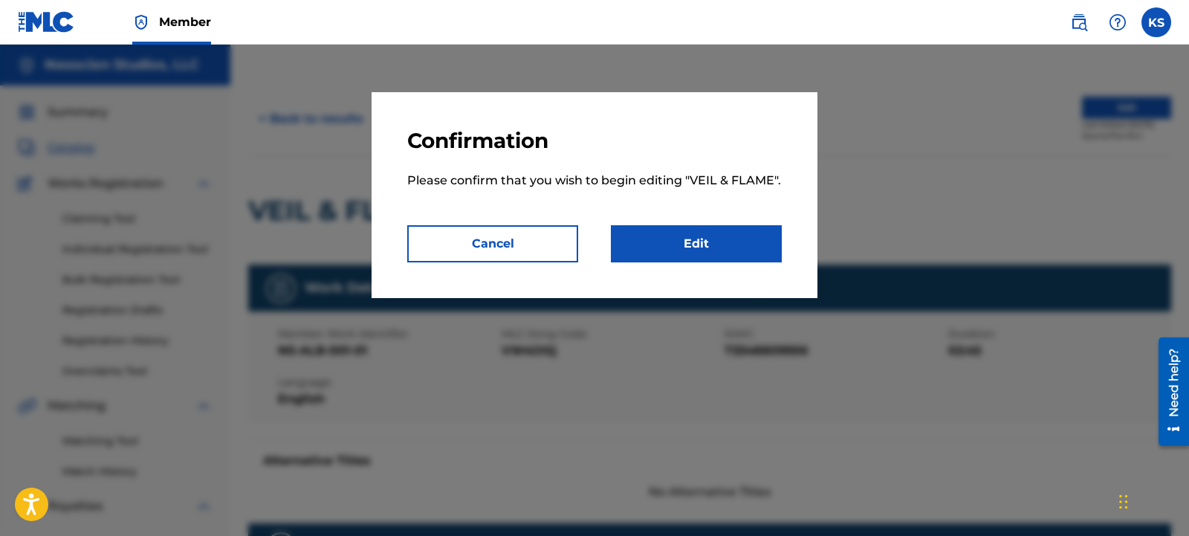
click at [682, 240] on link "Edit" at bounding box center [696, 243] width 171 height 37
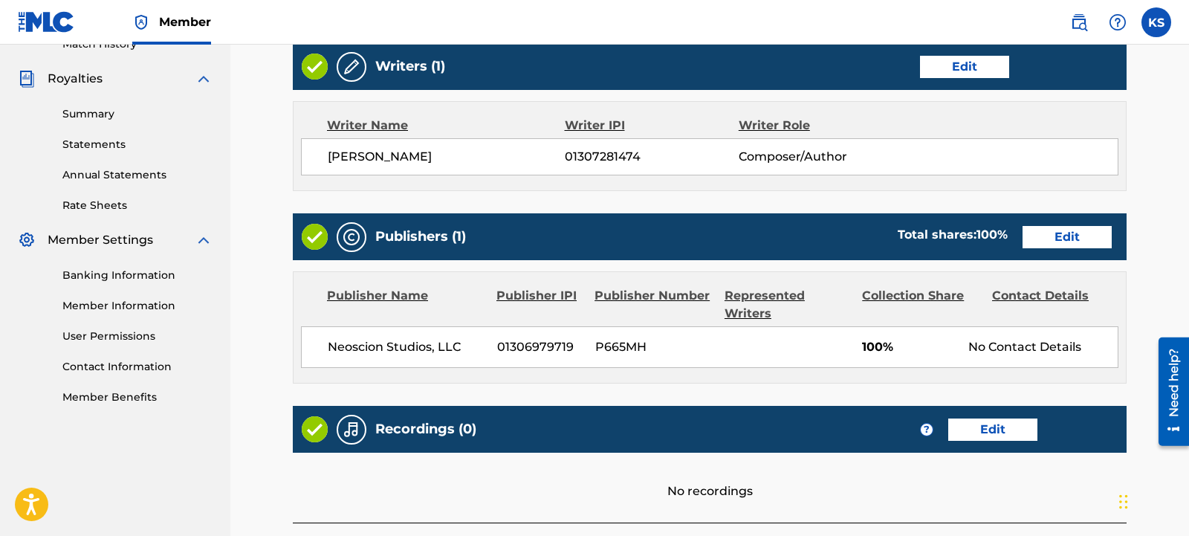
scroll to position [558, 0]
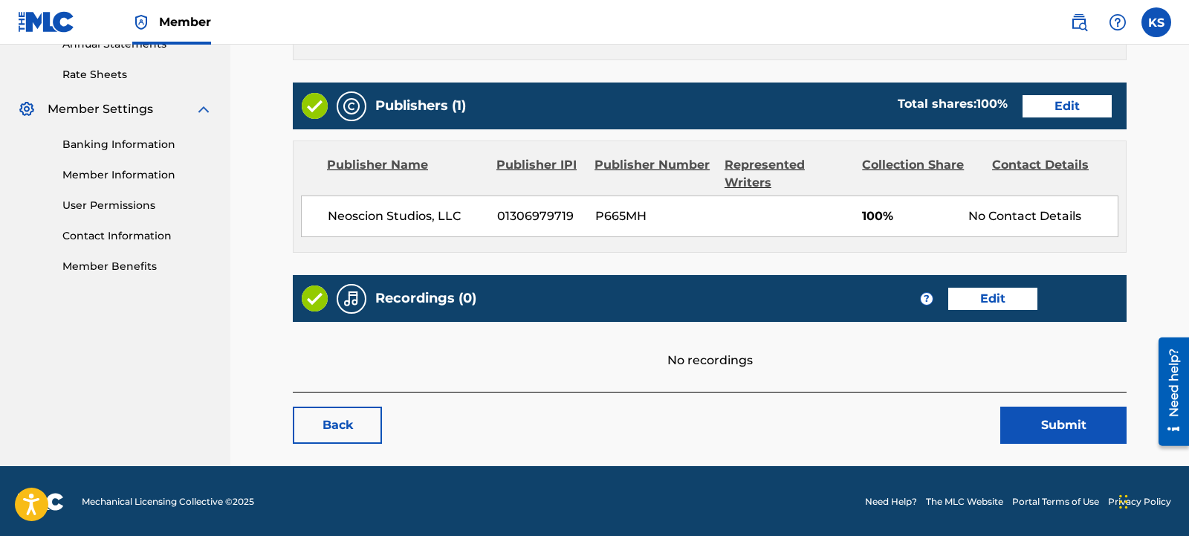
click at [1002, 294] on link "Edit" at bounding box center [993, 299] width 89 height 22
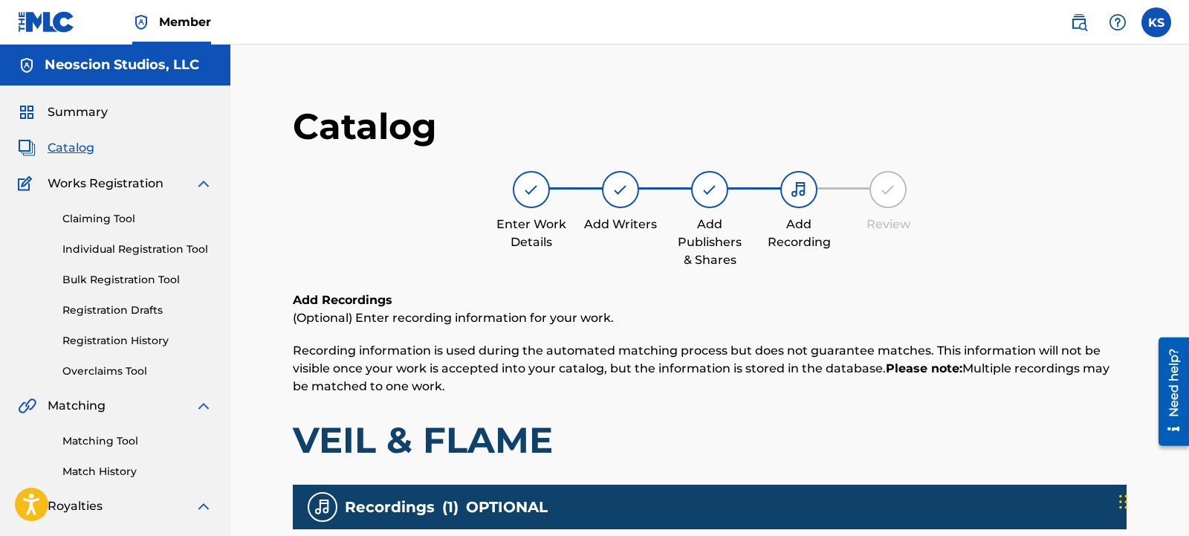
click at [67, 149] on span "Catalog" at bounding box center [71, 148] width 47 height 18
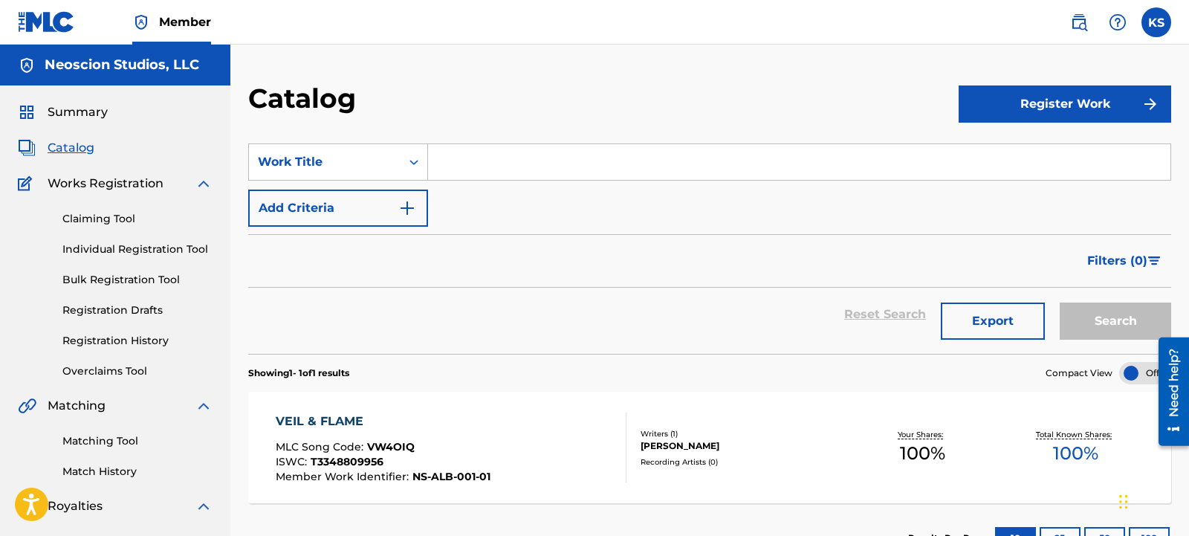
scroll to position [256, 0]
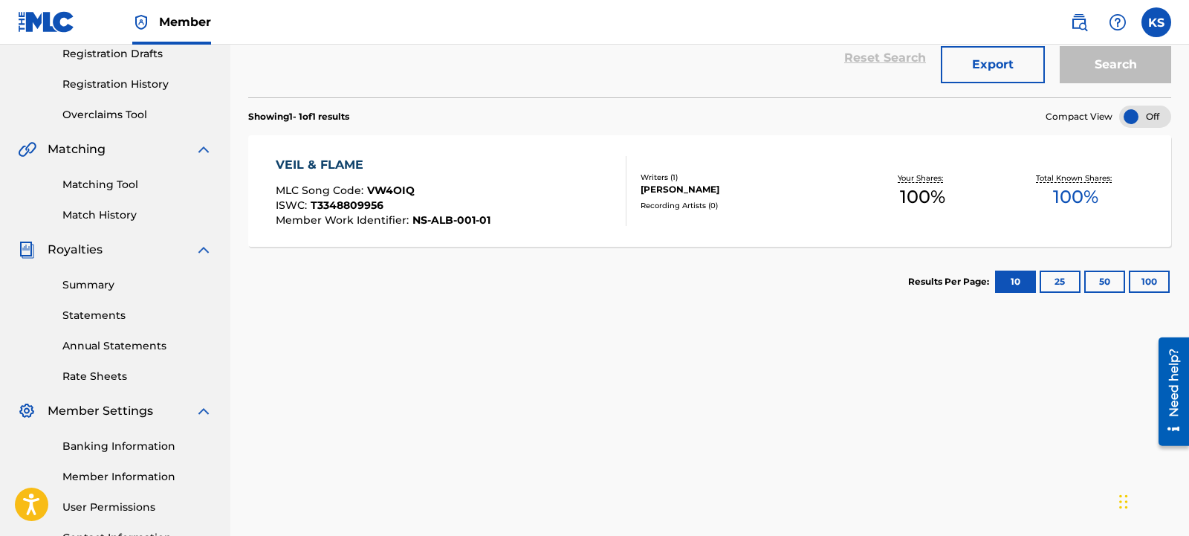
click at [346, 166] on div "VEIL & FLAME" at bounding box center [383, 165] width 215 height 18
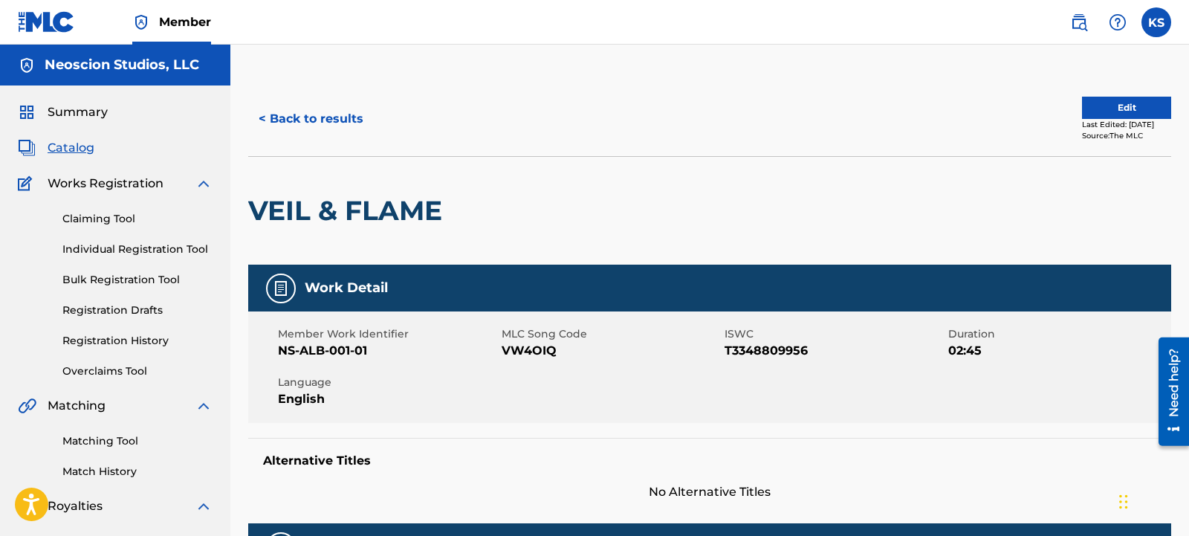
click at [136, 280] on link "Bulk Registration Tool" at bounding box center [137, 280] width 150 height 16
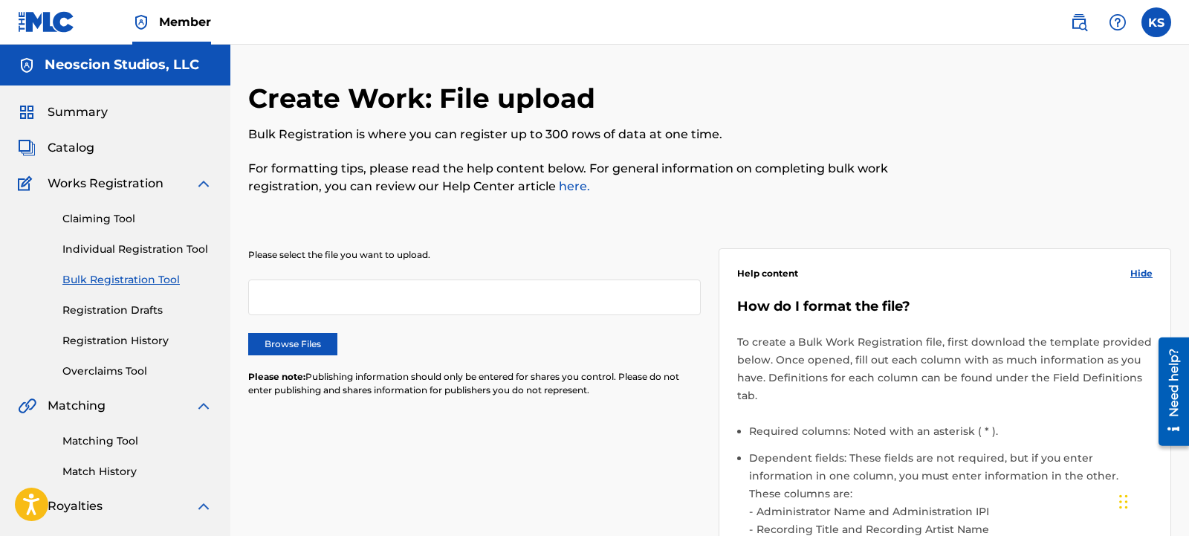
click at [292, 346] on label "Browse Files" at bounding box center [292, 344] width 89 height 22
click at [0, 0] on input "Browse Files" at bounding box center [0, 0] width 0 height 0
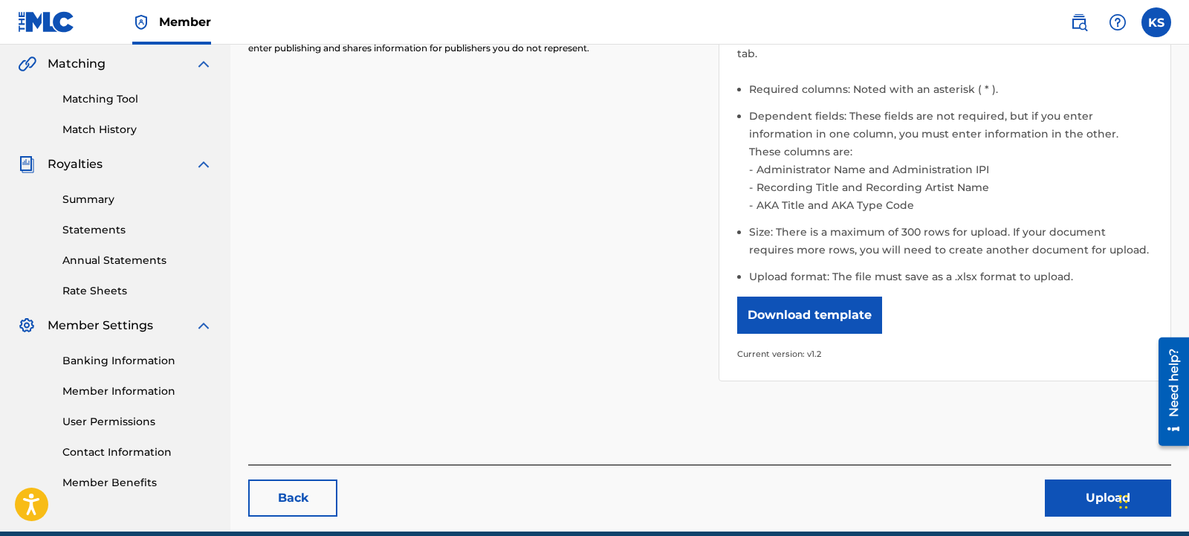
scroll to position [390, 0]
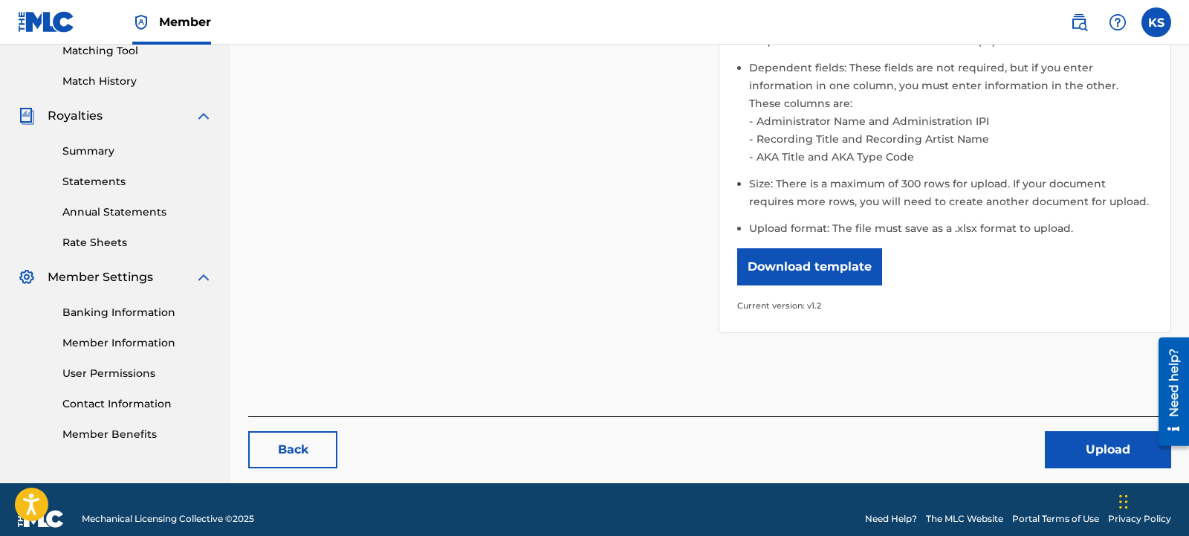
click at [1126, 431] on button "Upload" at bounding box center [1108, 449] width 126 height 37
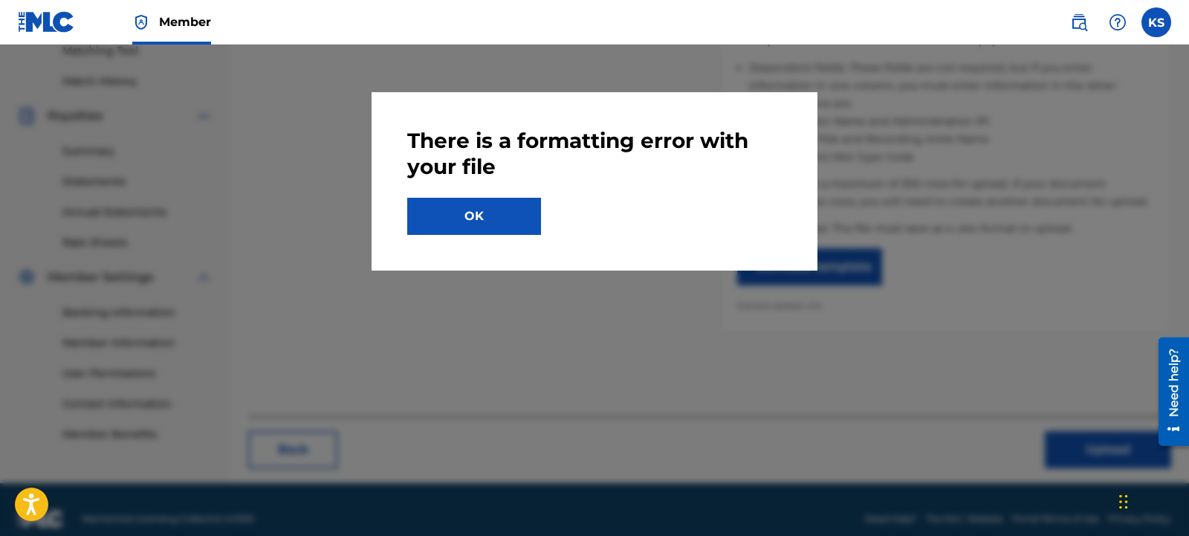
click at [487, 214] on button "OK" at bounding box center [474, 216] width 134 height 37
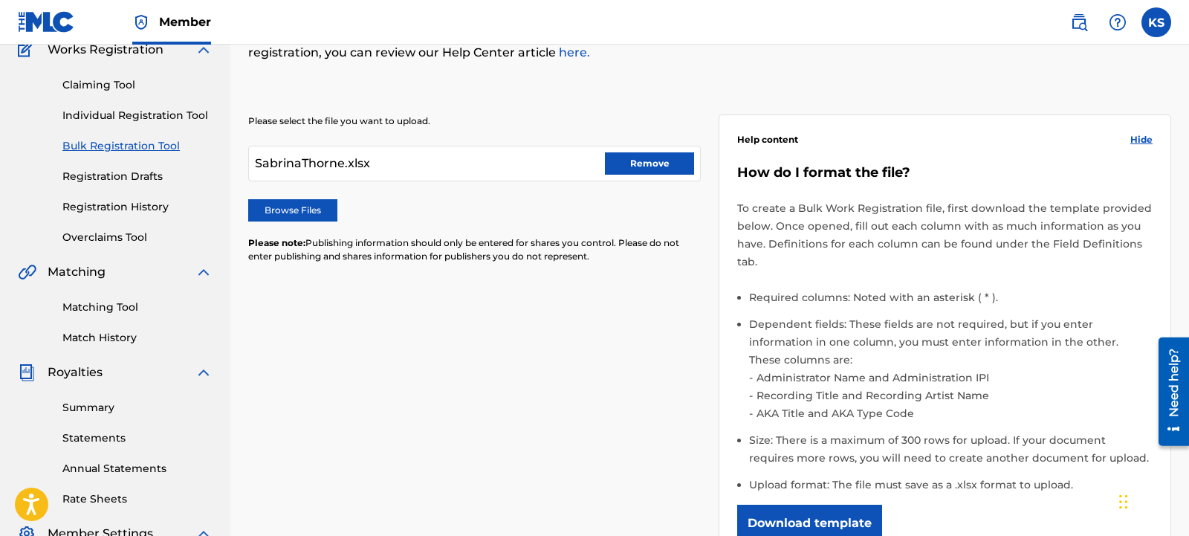
scroll to position [0, 0]
